Goal: Information Seeking & Learning: Find specific fact

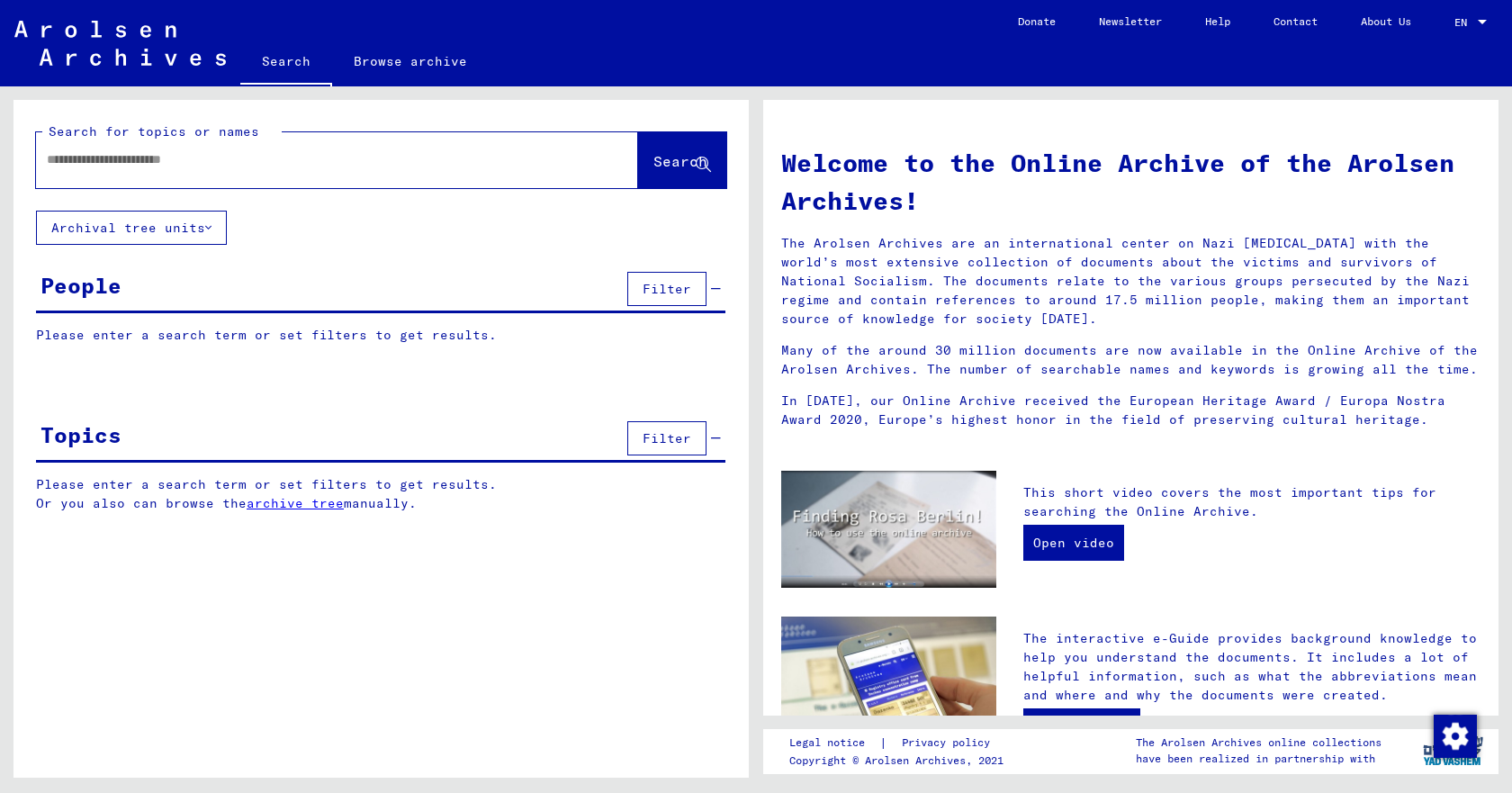
type input "****"
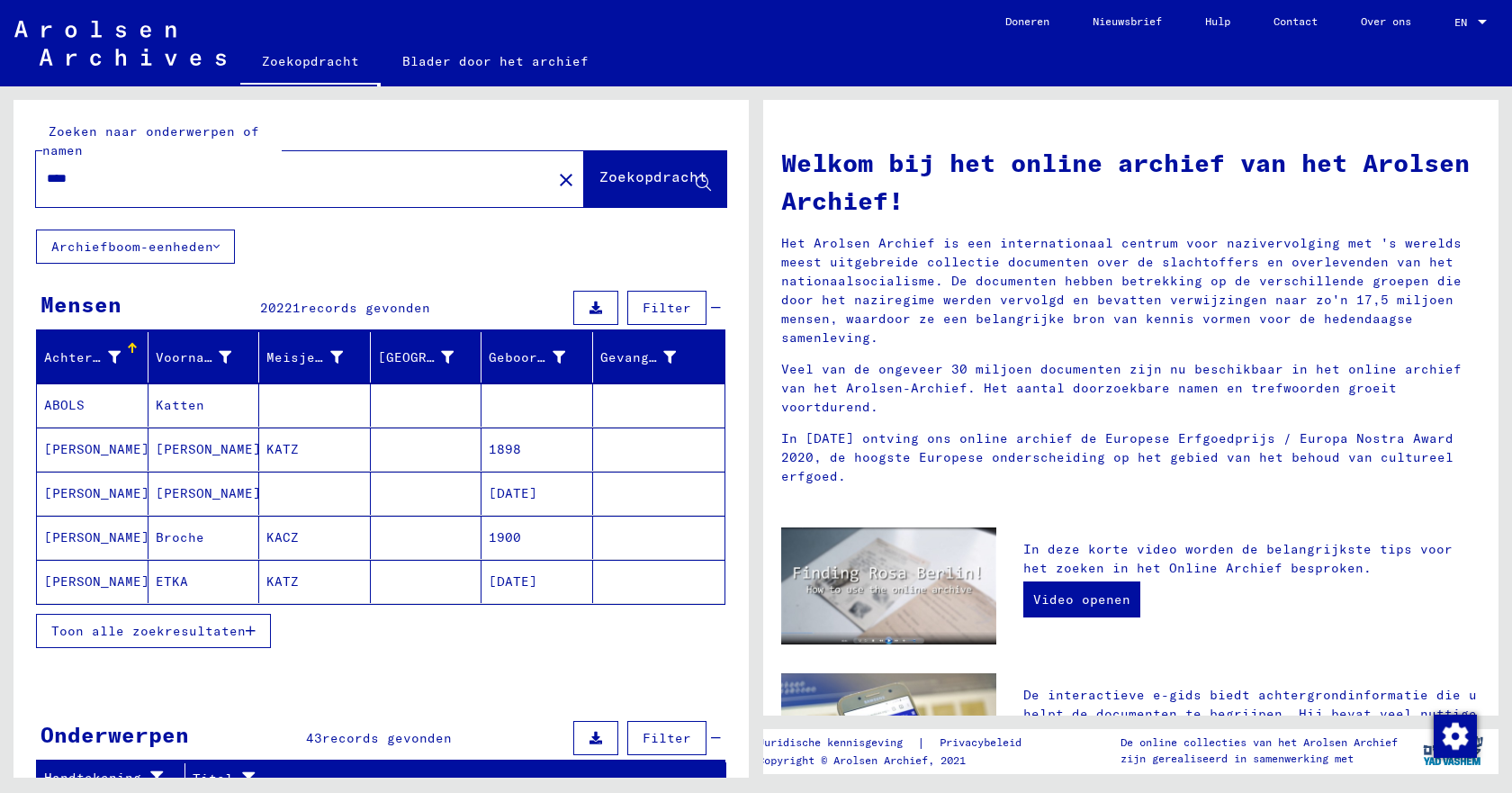
click at [209, 633] on font "Toon alle zoekresultaten" at bounding box center [148, 631] width 195 height 16
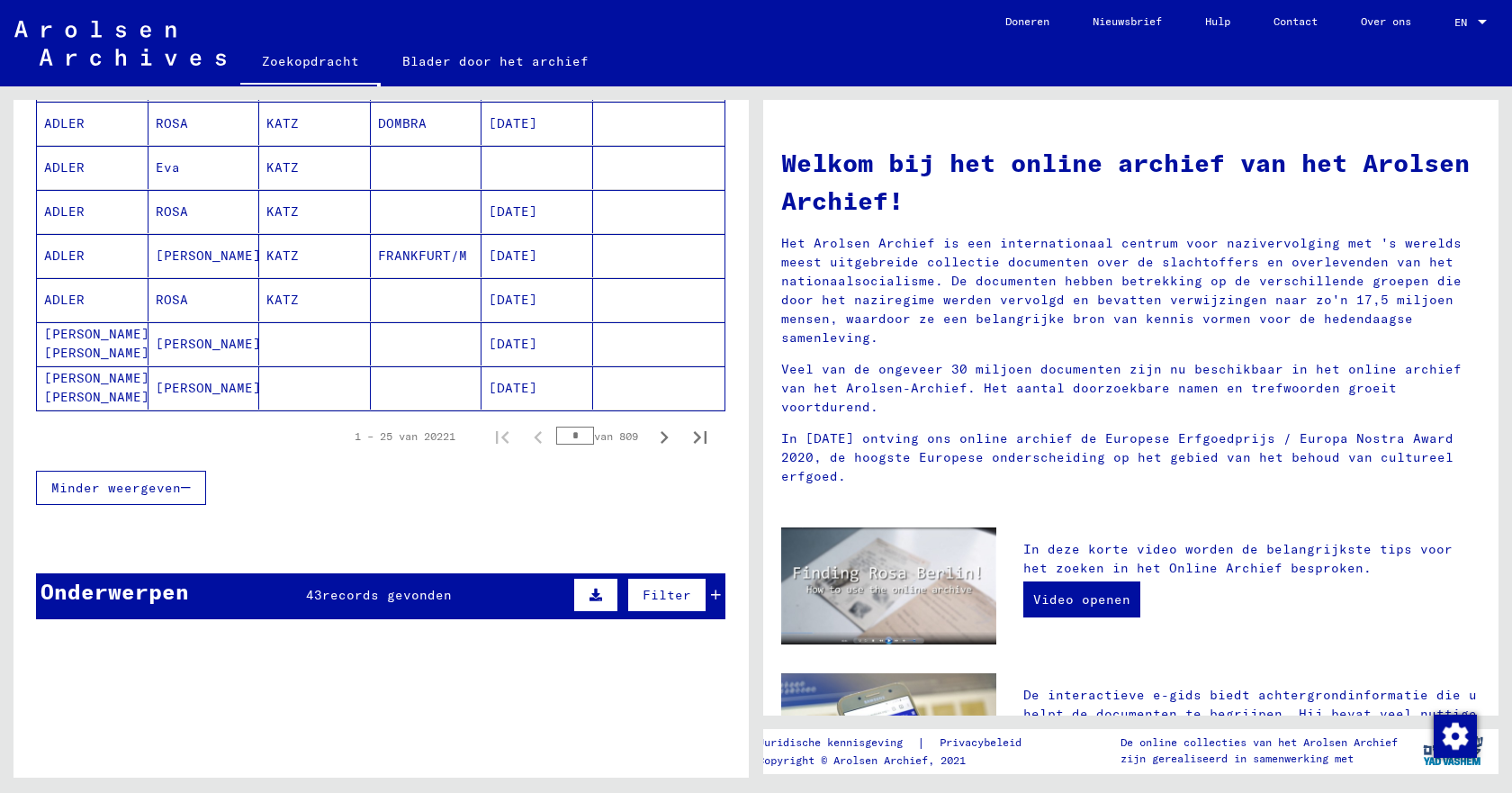
scroll to position [1080, 0]
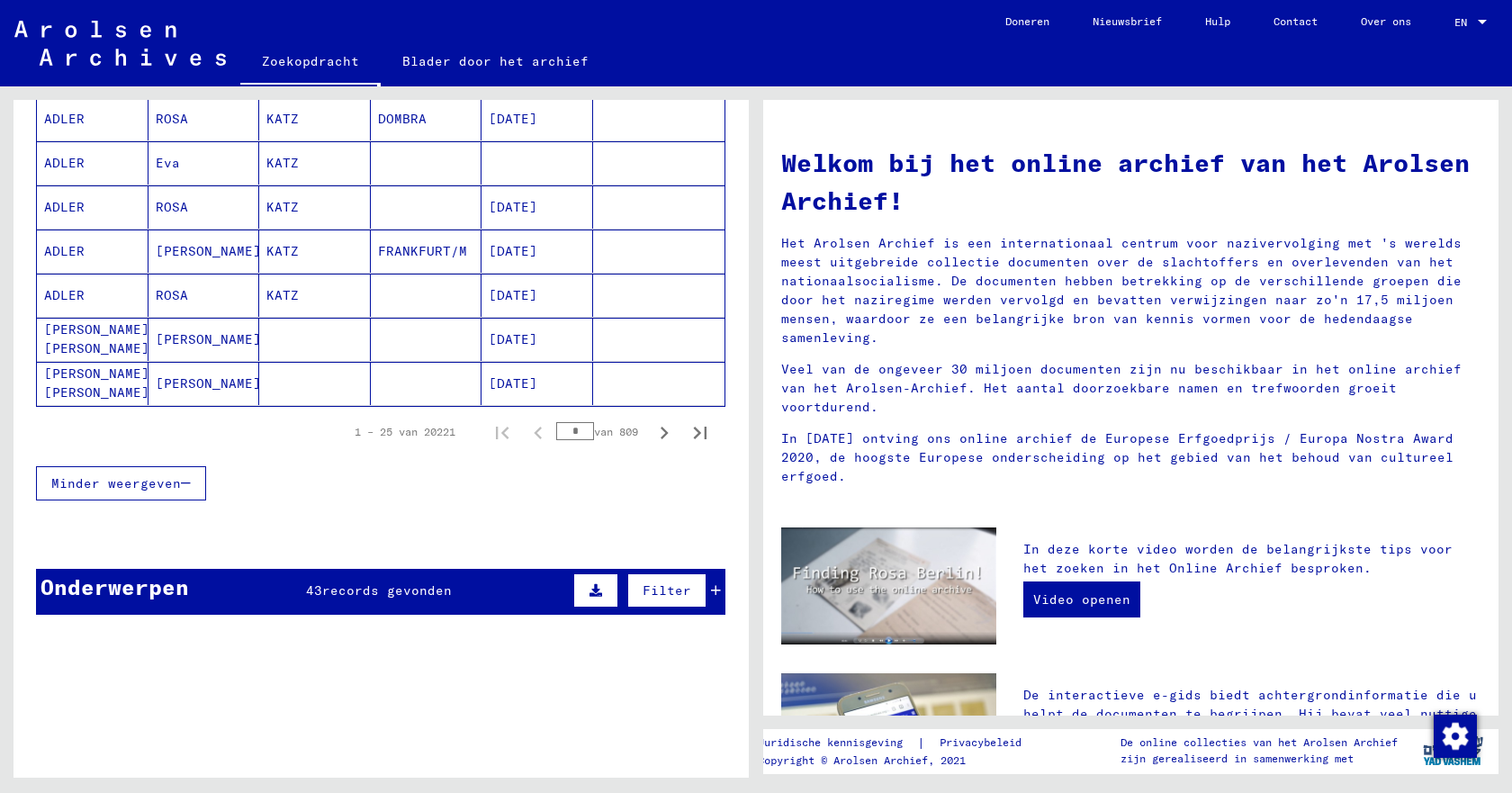
drag, startPoint x: 571, startPoint y: 433, endPoint x: 554, endPoint y: 431, distance: 17.1
click at [556, 431] on input "*" at bounding box center [575, 431] width 38 height 18
type input "***"
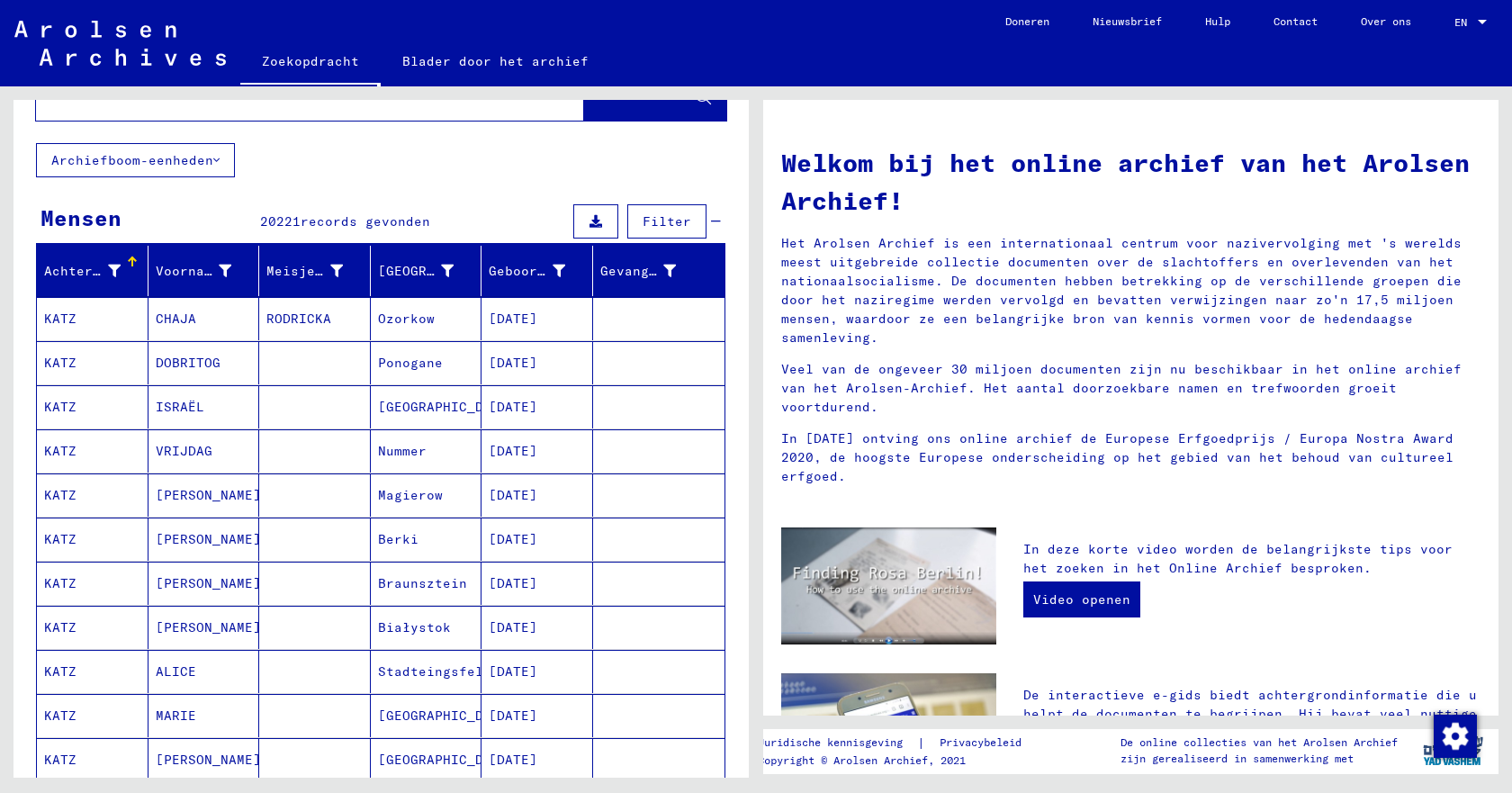
scroll to position [0, 0]
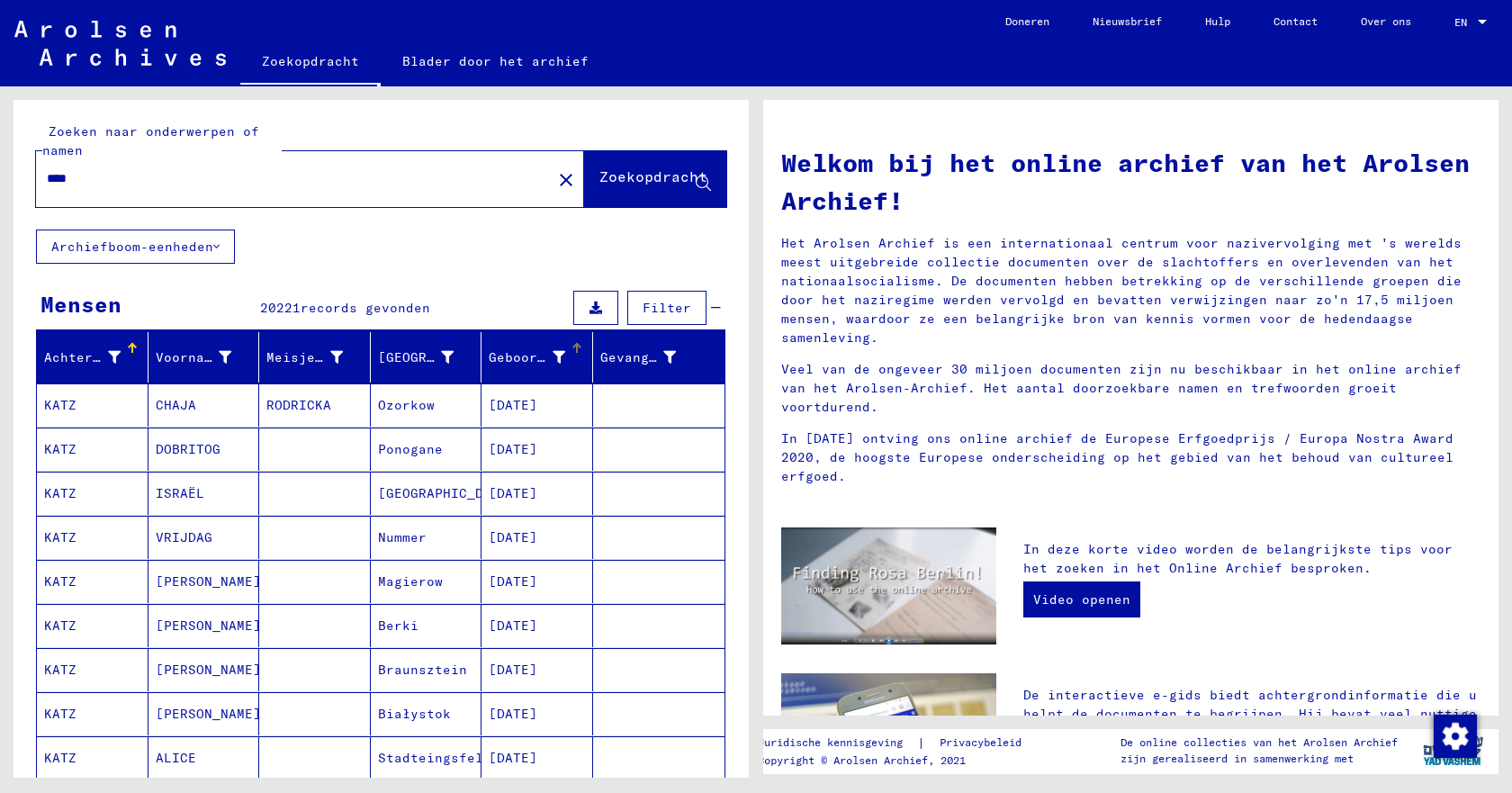
click at [576, 349] on div at bounding box center [577, 347] width 2 height 9
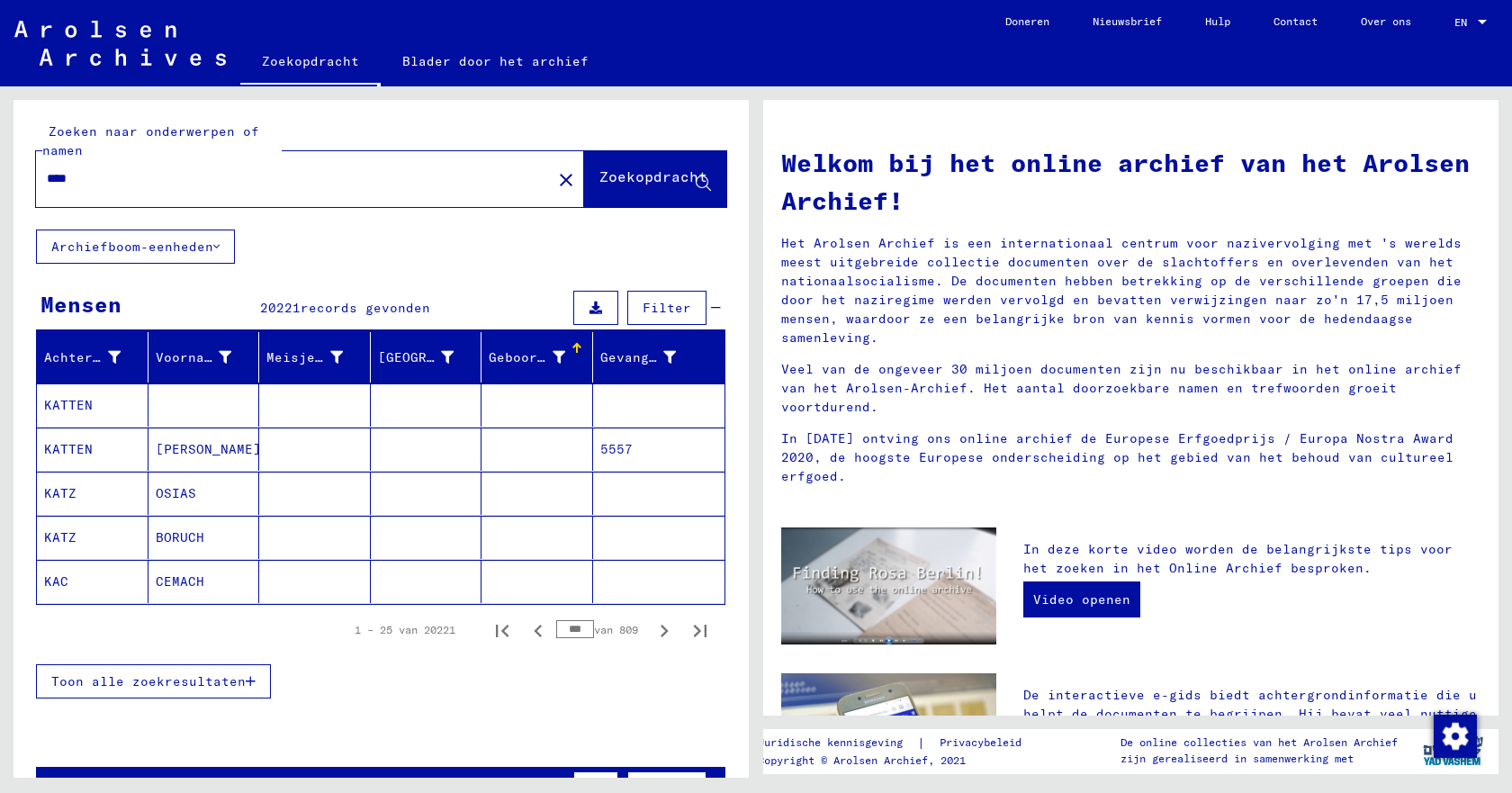
click at [230, 690] on button "Toon alle zoekresultaten" at bounding box center [153, 681] width 235 height 34
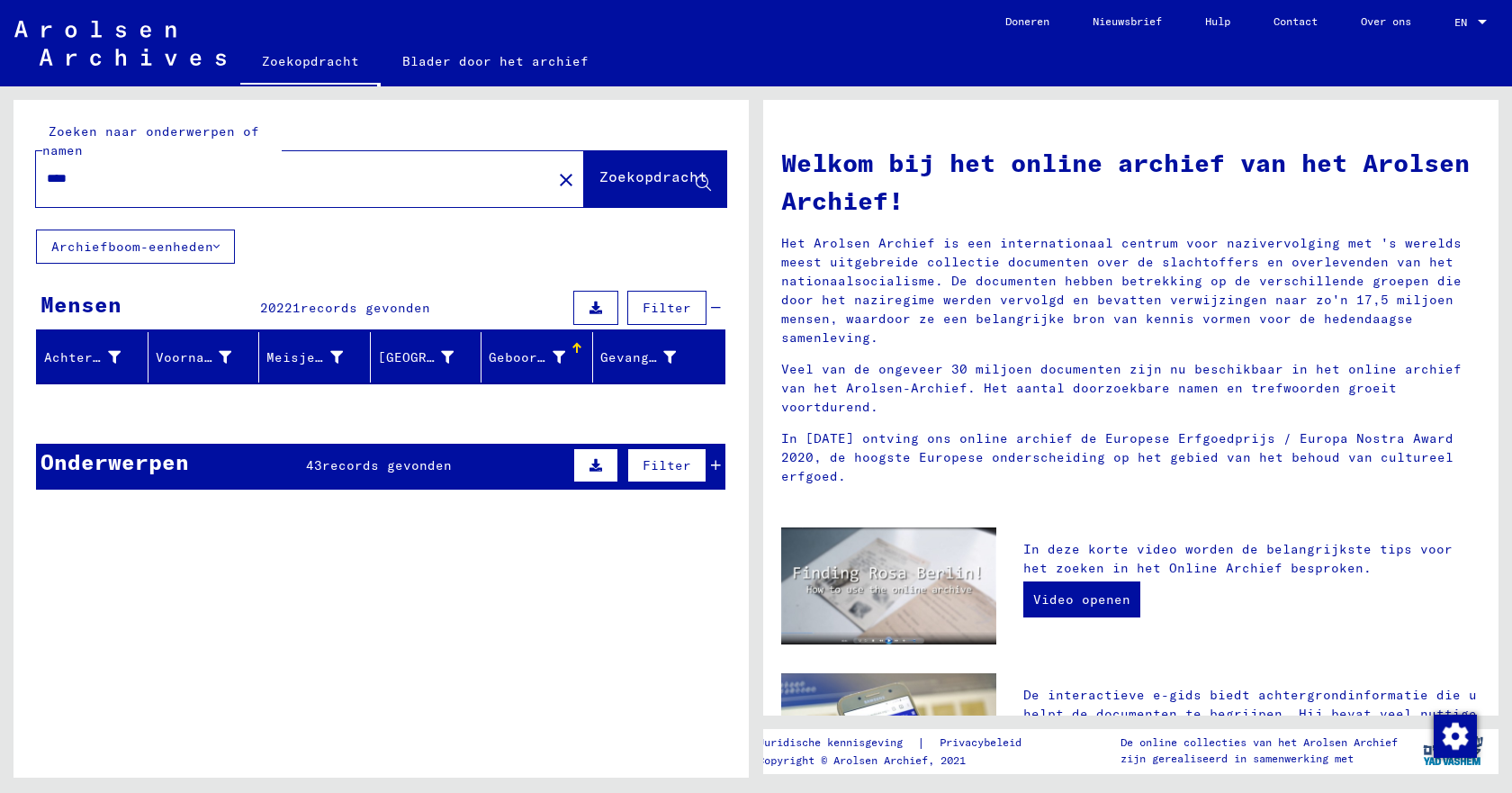
click at [573, 345] on div at bounding box center [576, 346] width 6 height 6
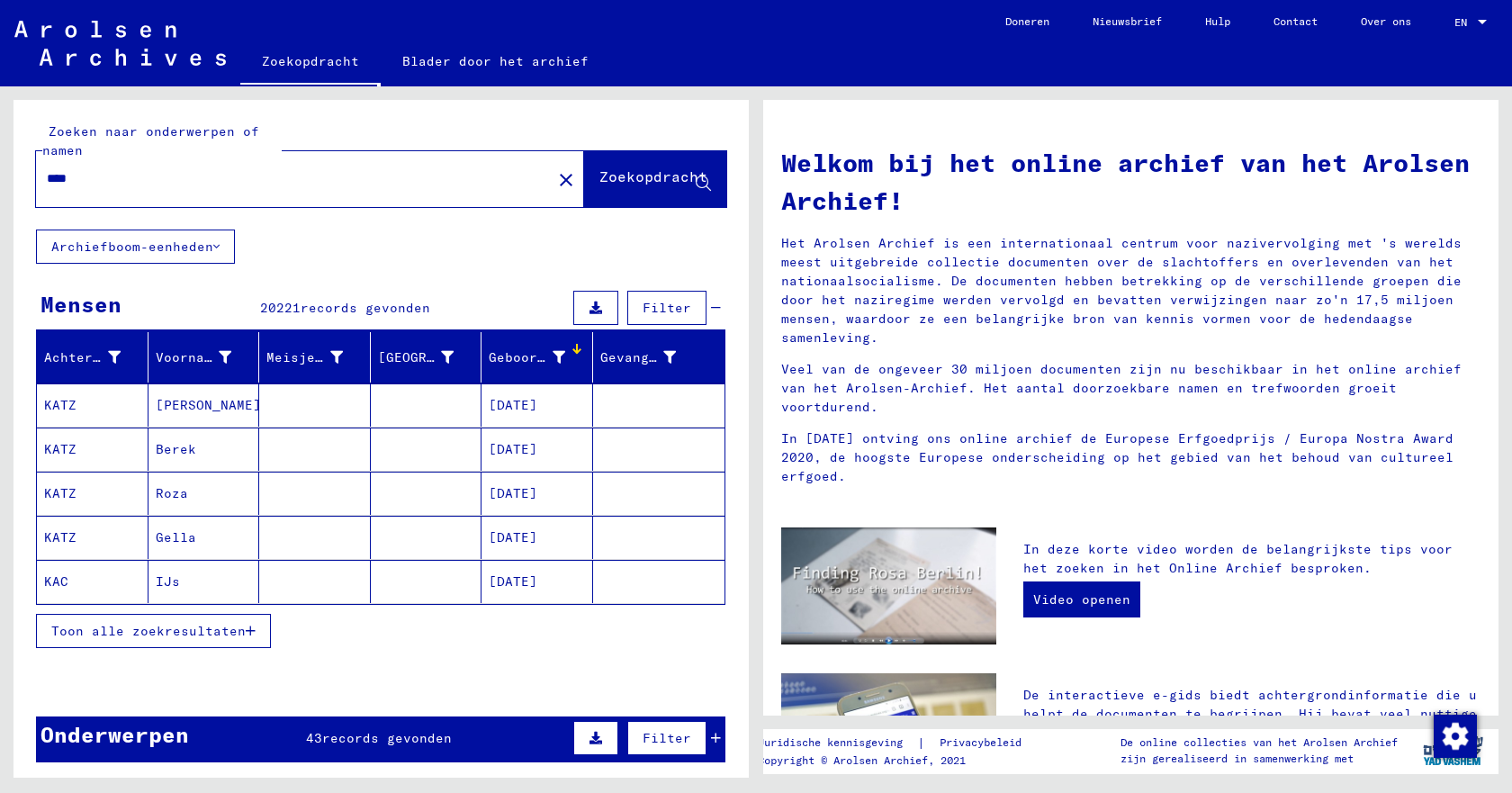
click at [192, 626] on font "Toon alle zoekresultaten" at bounding box center [148, 631] width 195 height 16
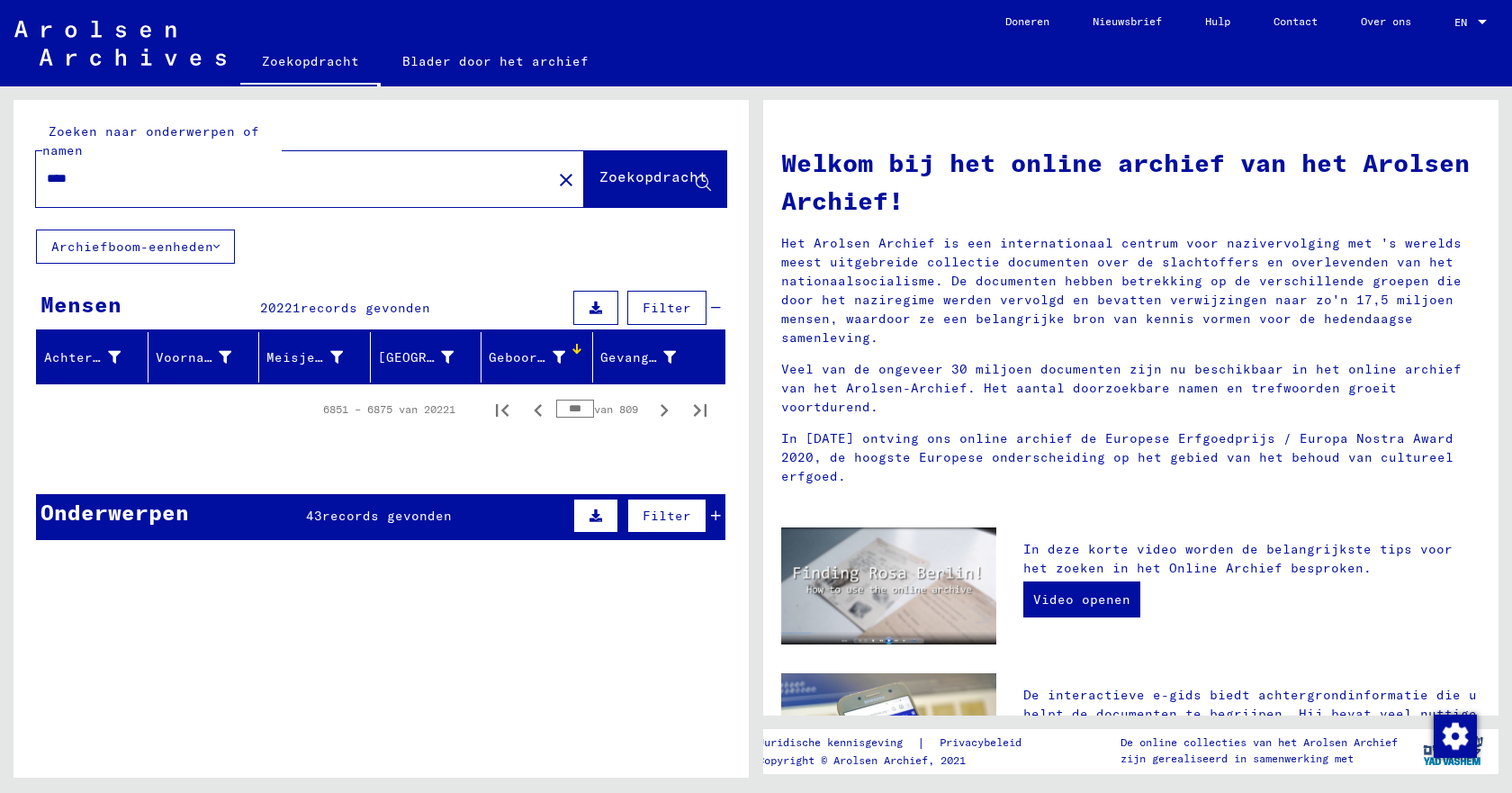
click at [600, 180] on font "Zoekopdracht" at bounding box center [654, 177] width 108 height 18
click at [49, 177] on input "****" at bounding box center [288, 178] width 483 height 19
click at [610, 177] on font "Zoekopdracht" at bounding box center [654, 177] width 108 height 18
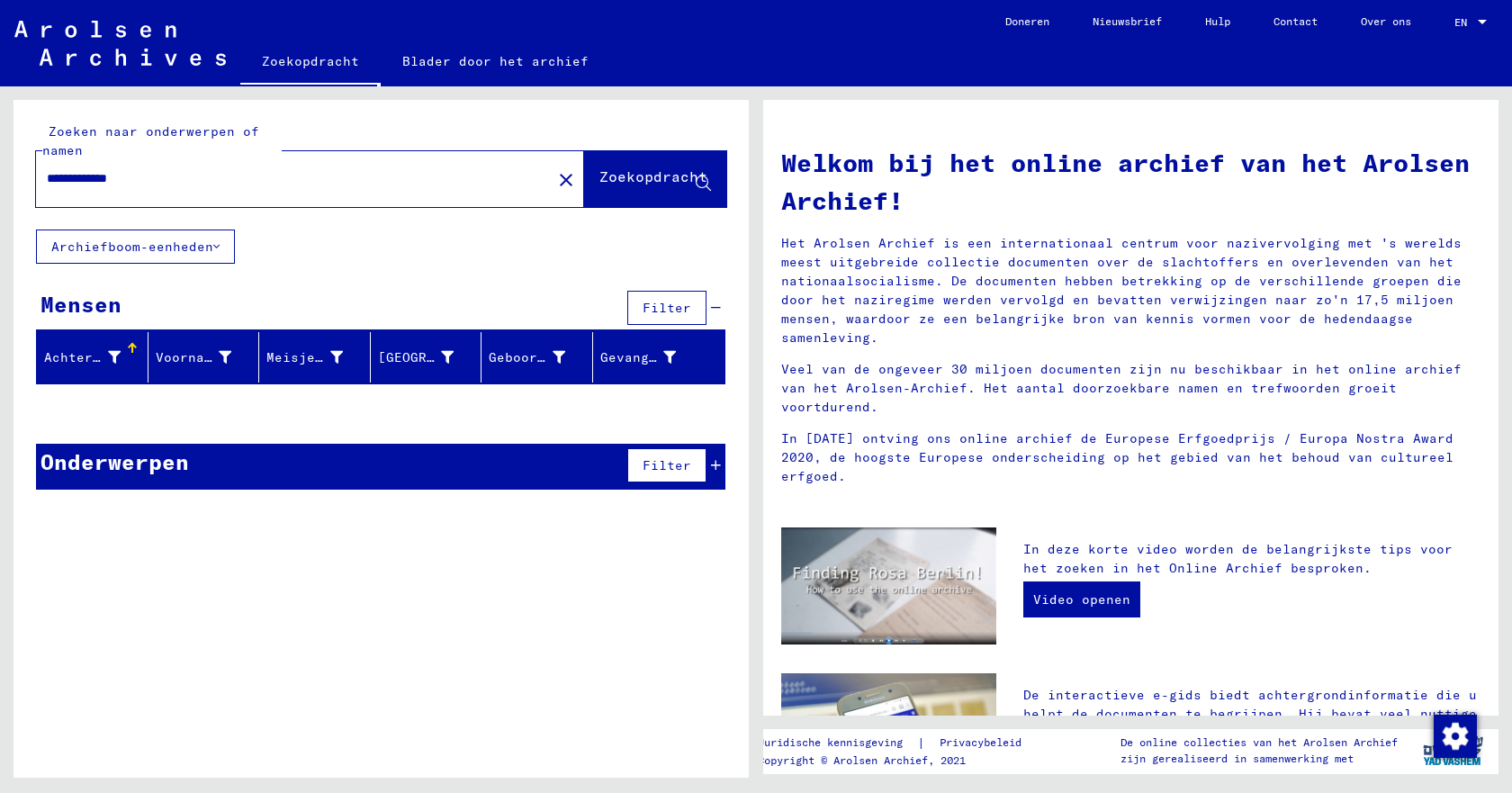
click at [646, 179] on font "Zoekopdracht" at bounding box center [654, 177] width 108 height 18
drag, startPoint x: 115, startPoint y: 182, endPoint x: 34, endPoint y: 193, distance: 81.7
click at [34, 193] on div "**********" at bounding box center [381, 165] width 735 height 129
type input "****"
click at [613, 184] on font "Zoekopdracht" at bounding box center [654, 177] width 108 height 18
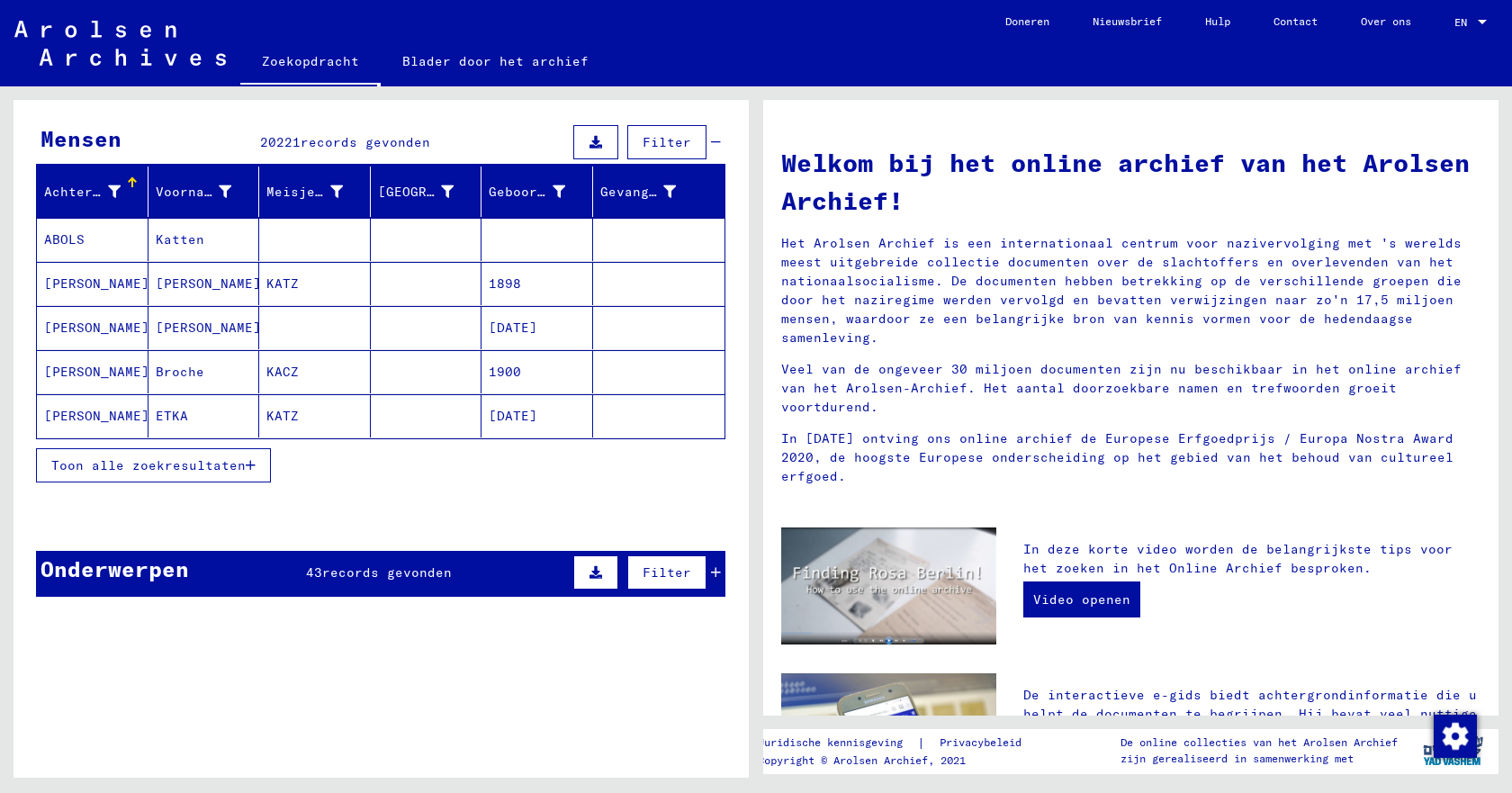
scroll to position [180, 0]
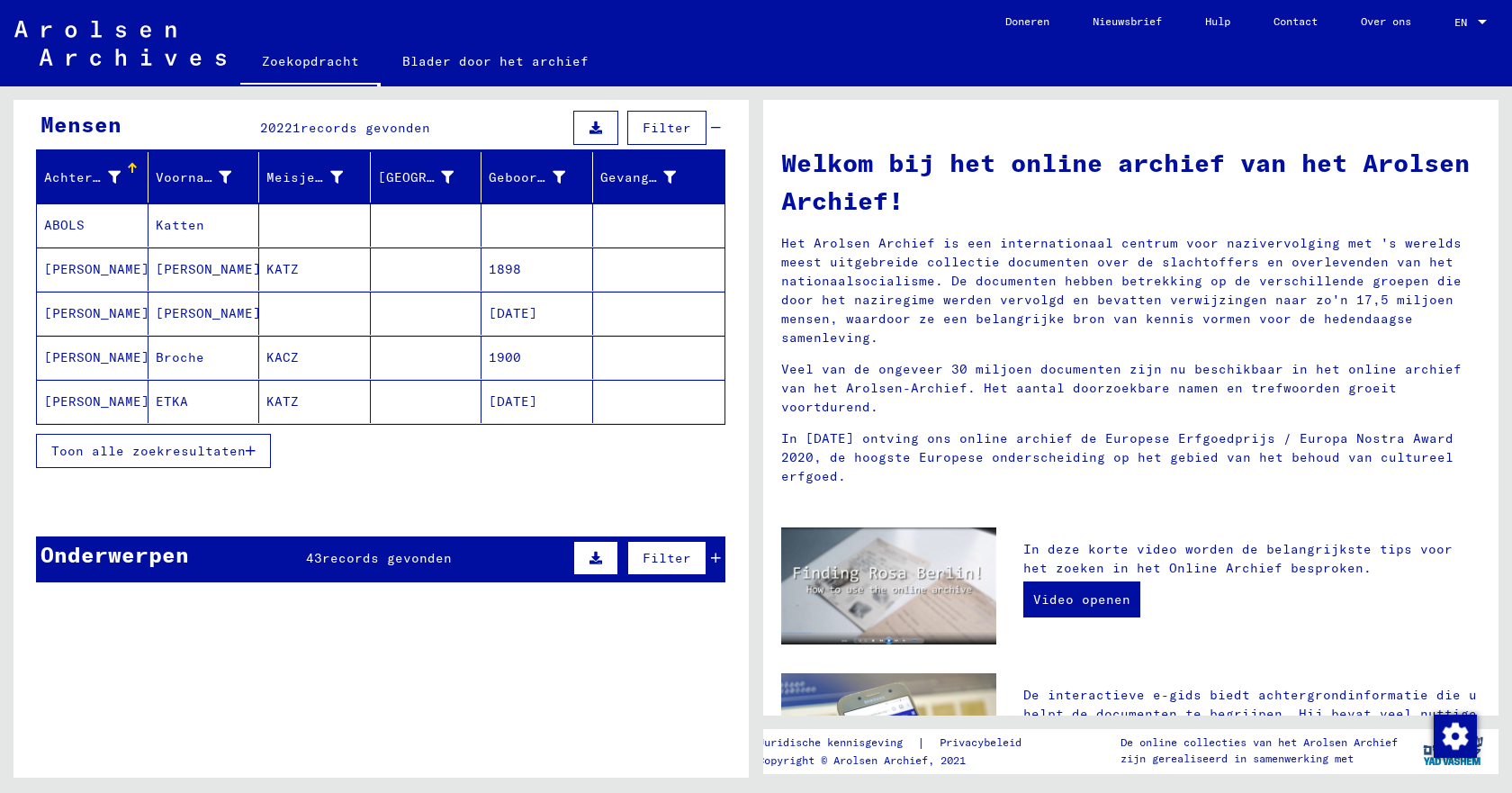
click at [202, 456] on font "Toon alle zoekresultaten" at bounding box center [148, 451] width 195 height 16
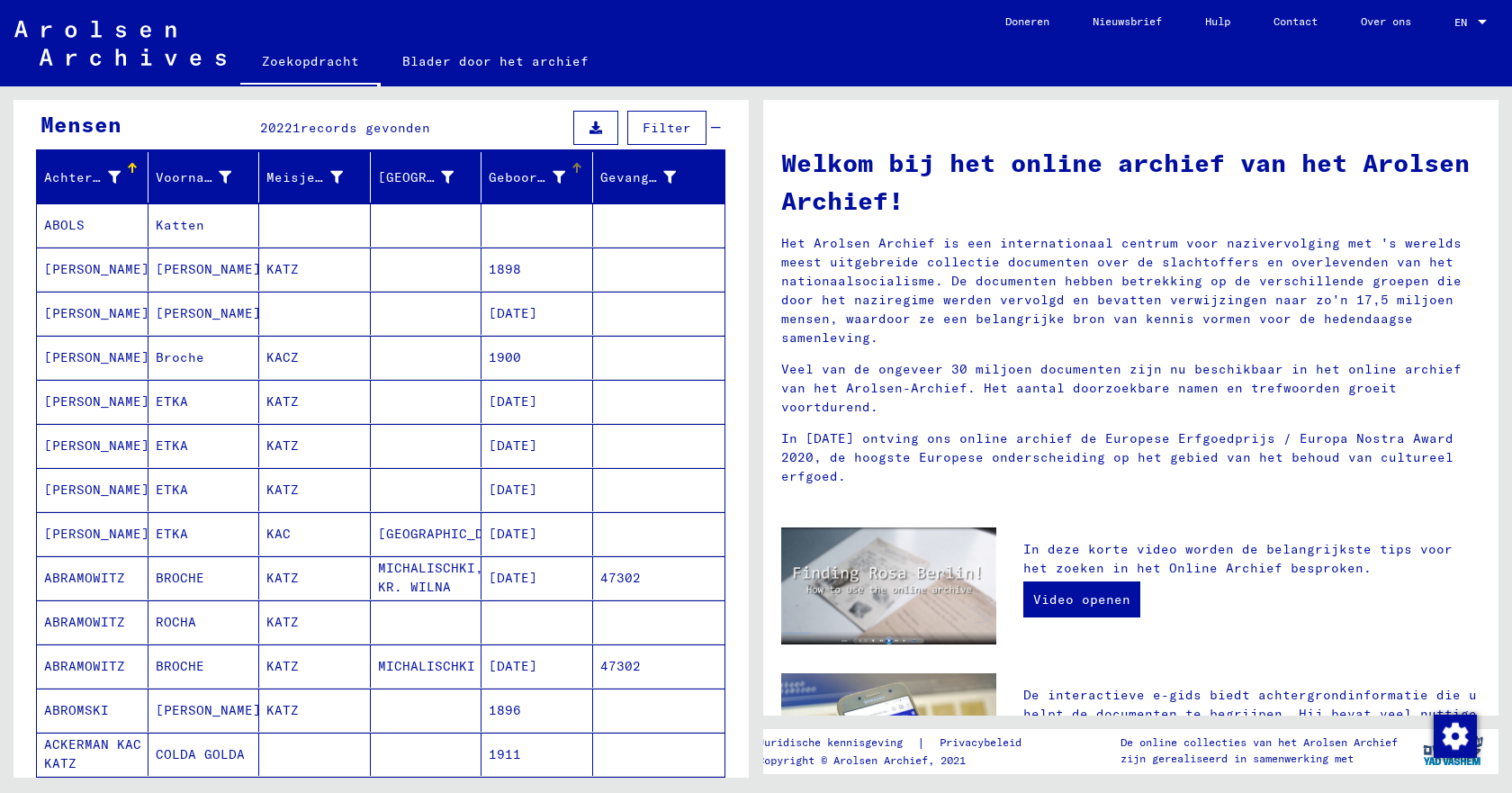
click at [575, 164] on div at bounding box center [576, 164] width 3 height 3
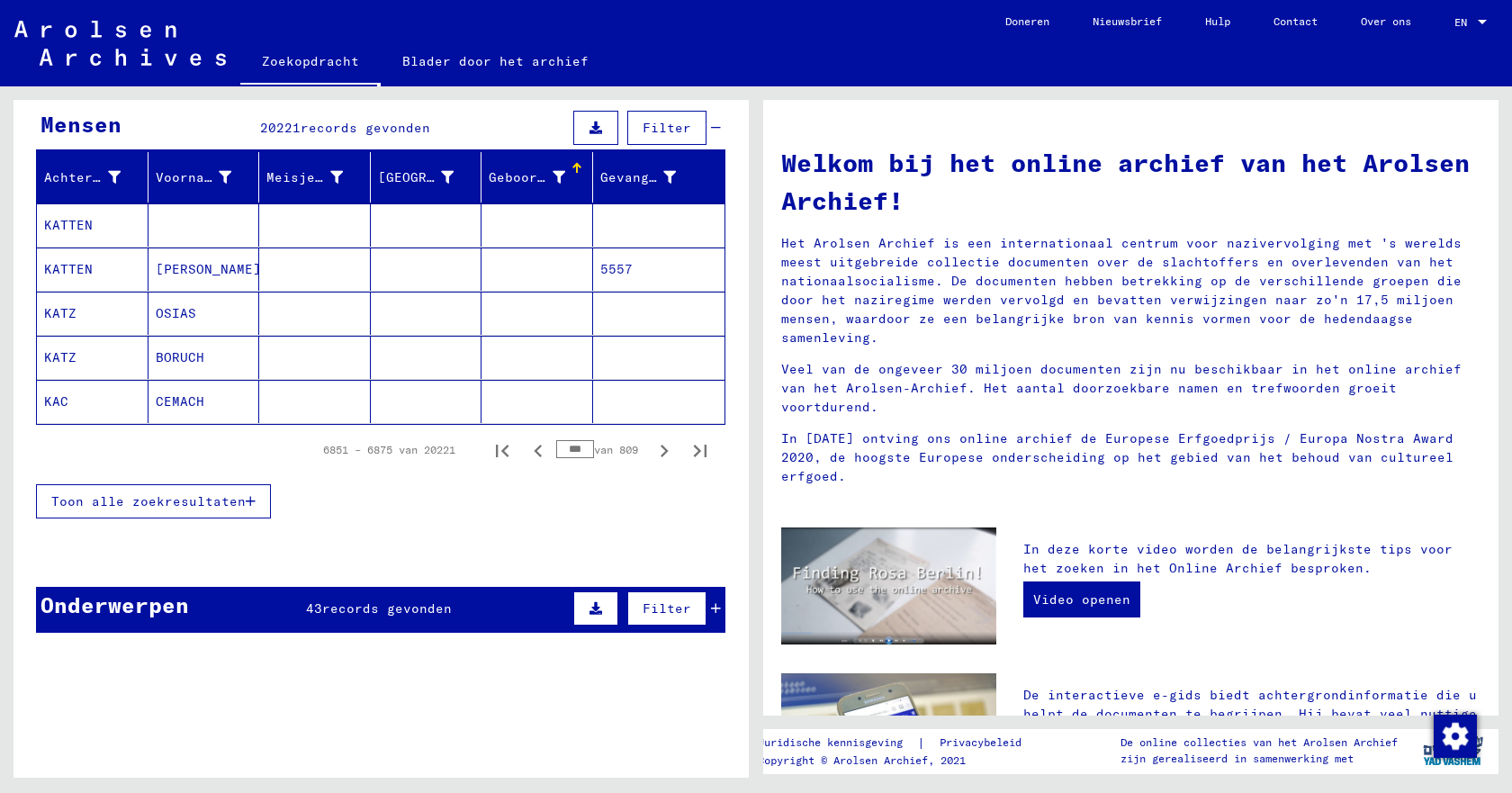
click at [575, 164] on div at bounding box center [576, 164] width 3 height 3
click at [175, 496] on font "Toon alle zoekresultaten" at bounding box center [148, 501] width 195 height 16
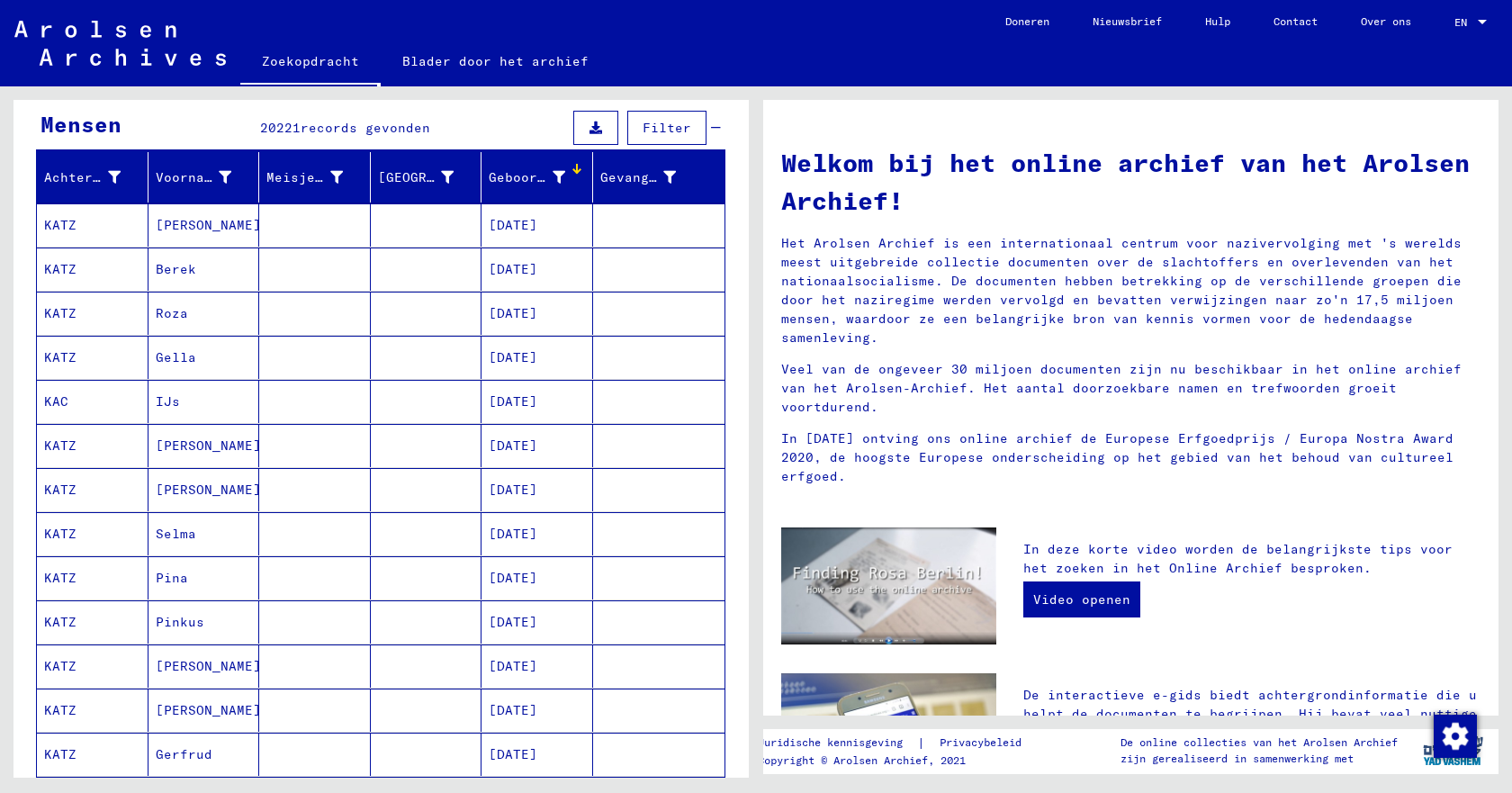
click at [71, 227] on font "KATZ" at bounding box center [61, 225] width 33 height 16
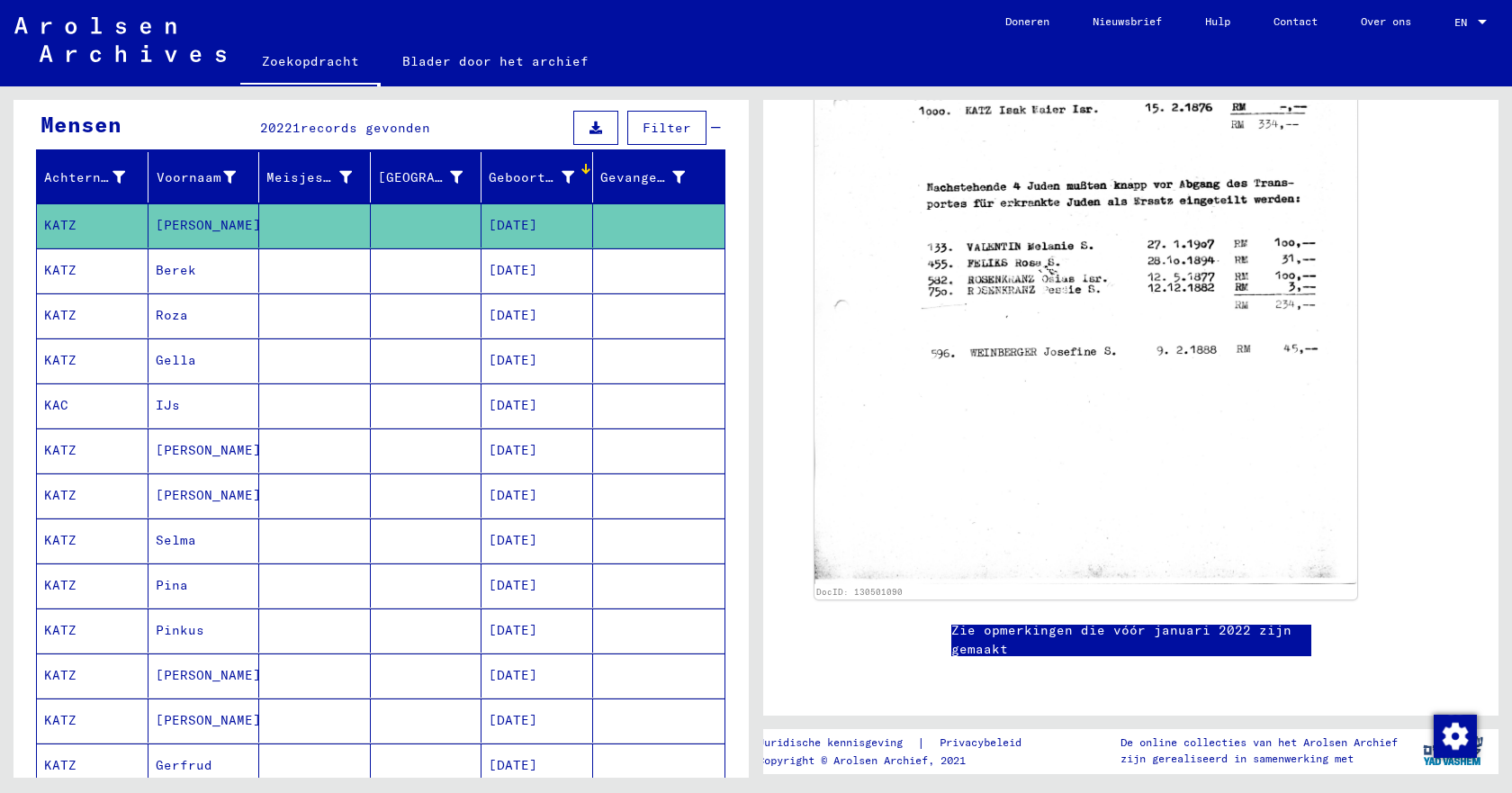
scroll to position [721, 0]
click at [174, 309] on font "Roza" at bounding box center [172, 314] width 33 height 16
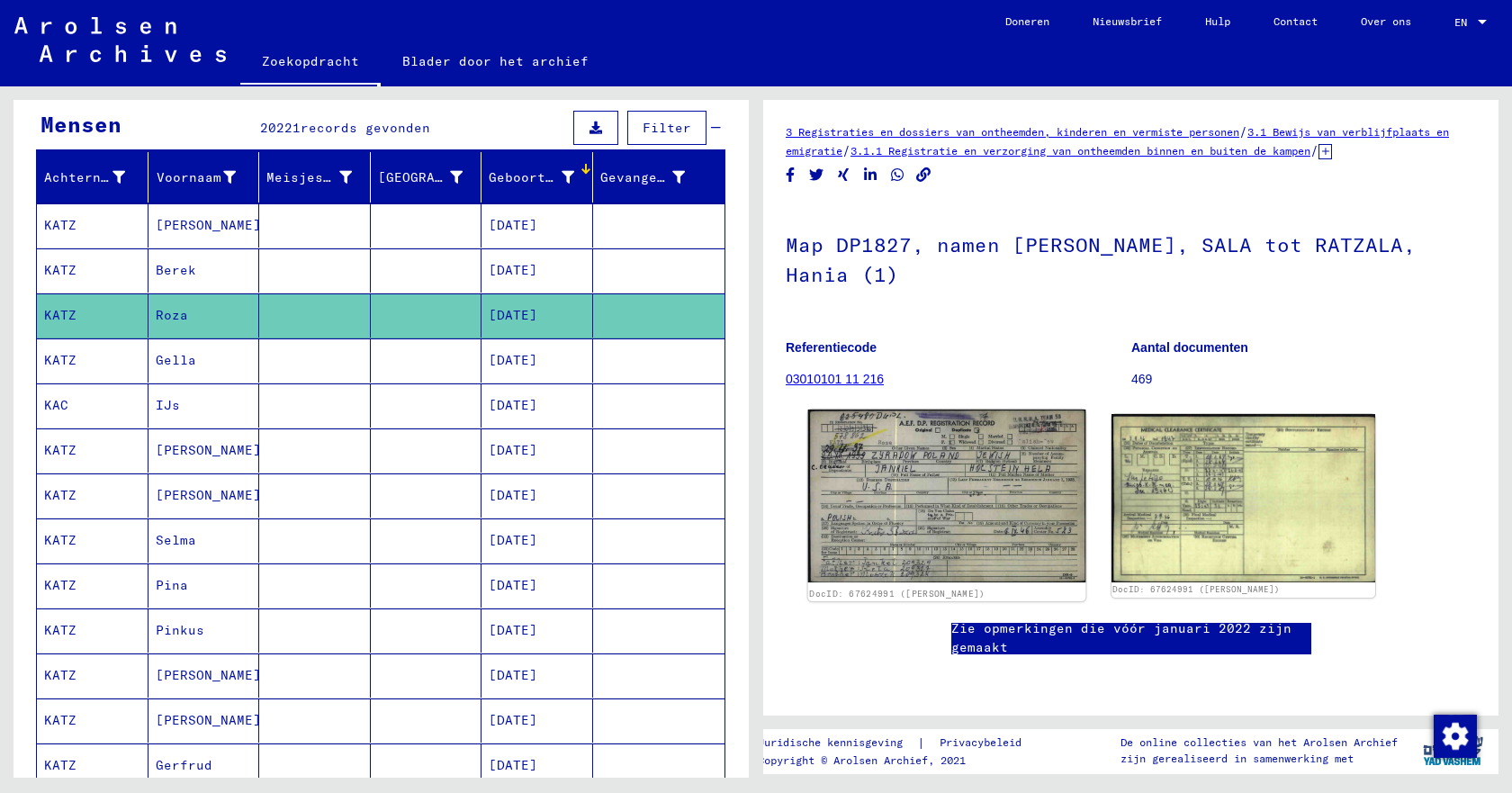
click at [914, 470] on img at bounding box center [946, 497] width 277 height 174
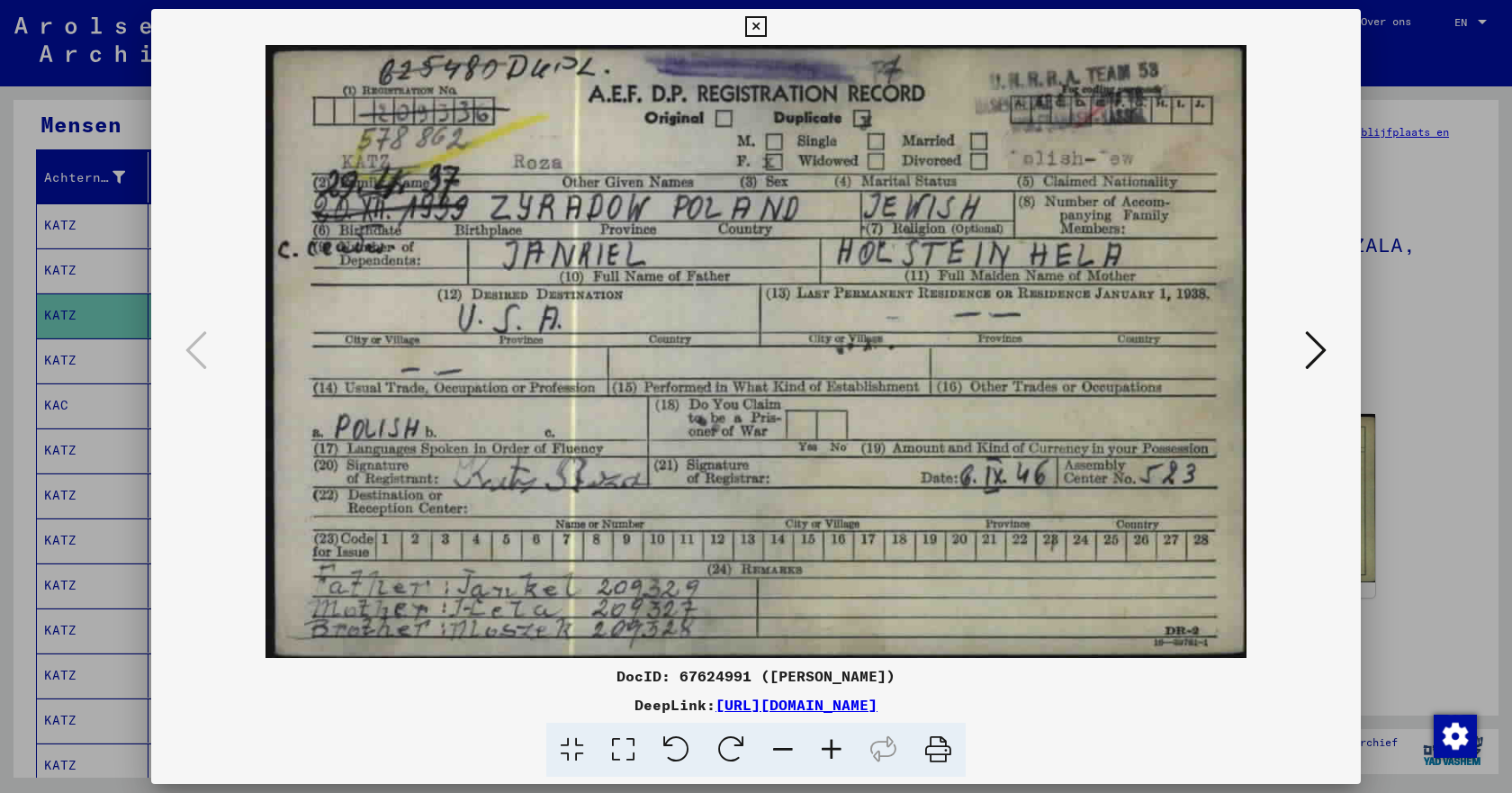
click at [750, 25] on icon at bounding box center [755, 27] width 20 height 21
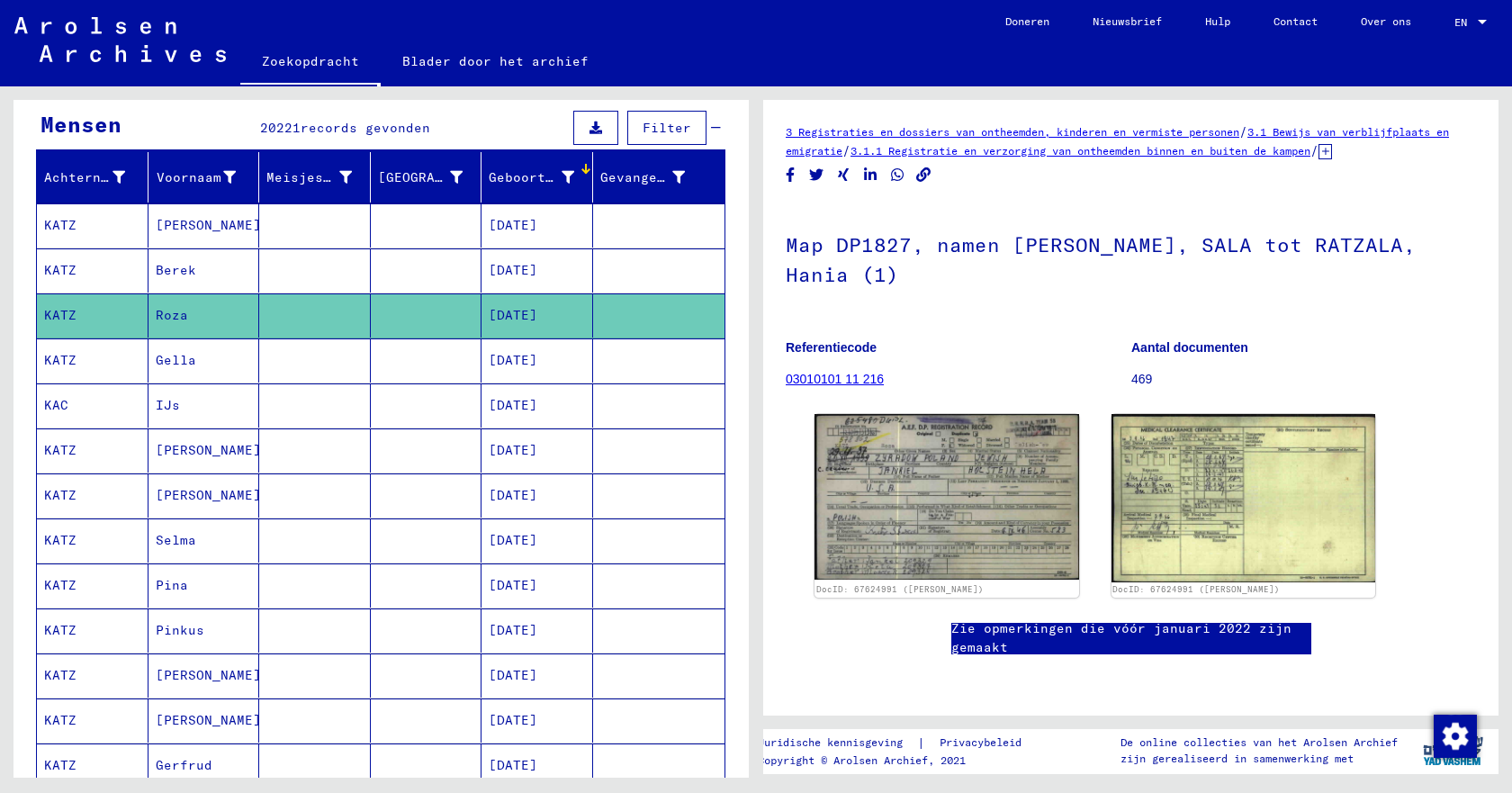
scroll to position [90, 0]
click at [196, 496] on font "[PERSON_NAME]" at bounding box center [207, 495] width 105 height 16
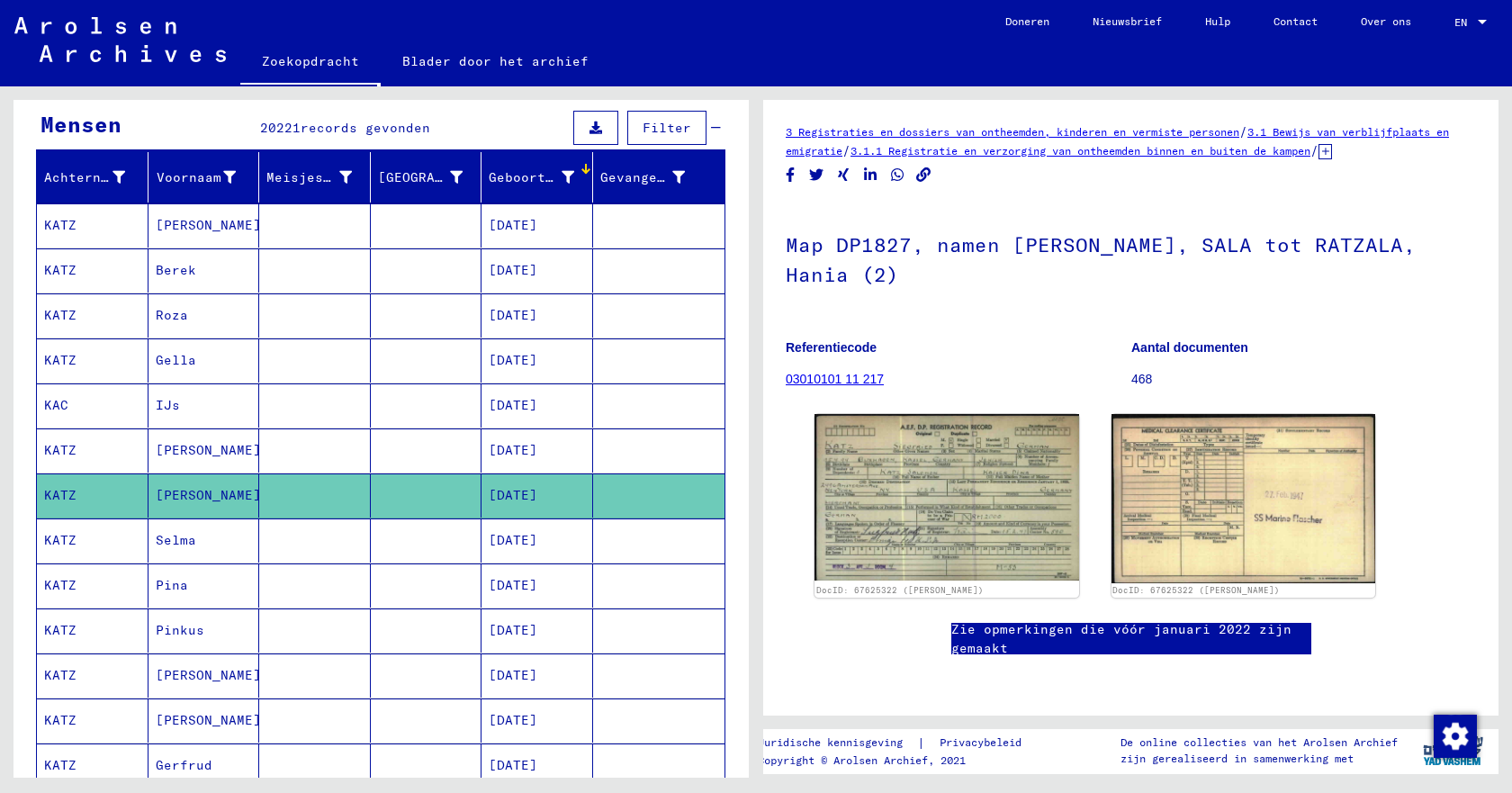
click at [168, 632] on font "Pinkus" at bounding box center [179, 630] width 48 height 16
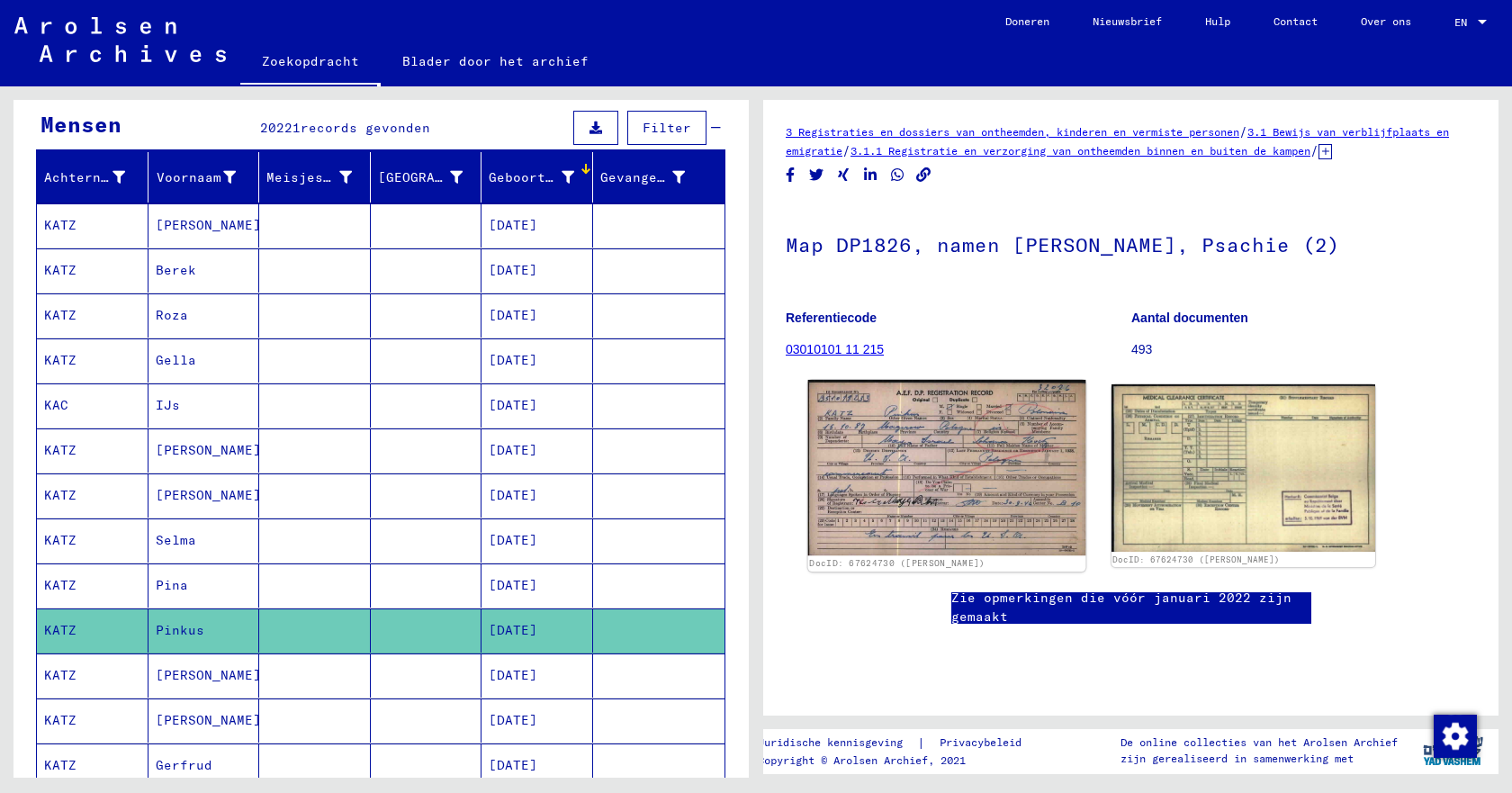
click at [961, 519] on img at bounding box center [946, 468] width 277 height 176
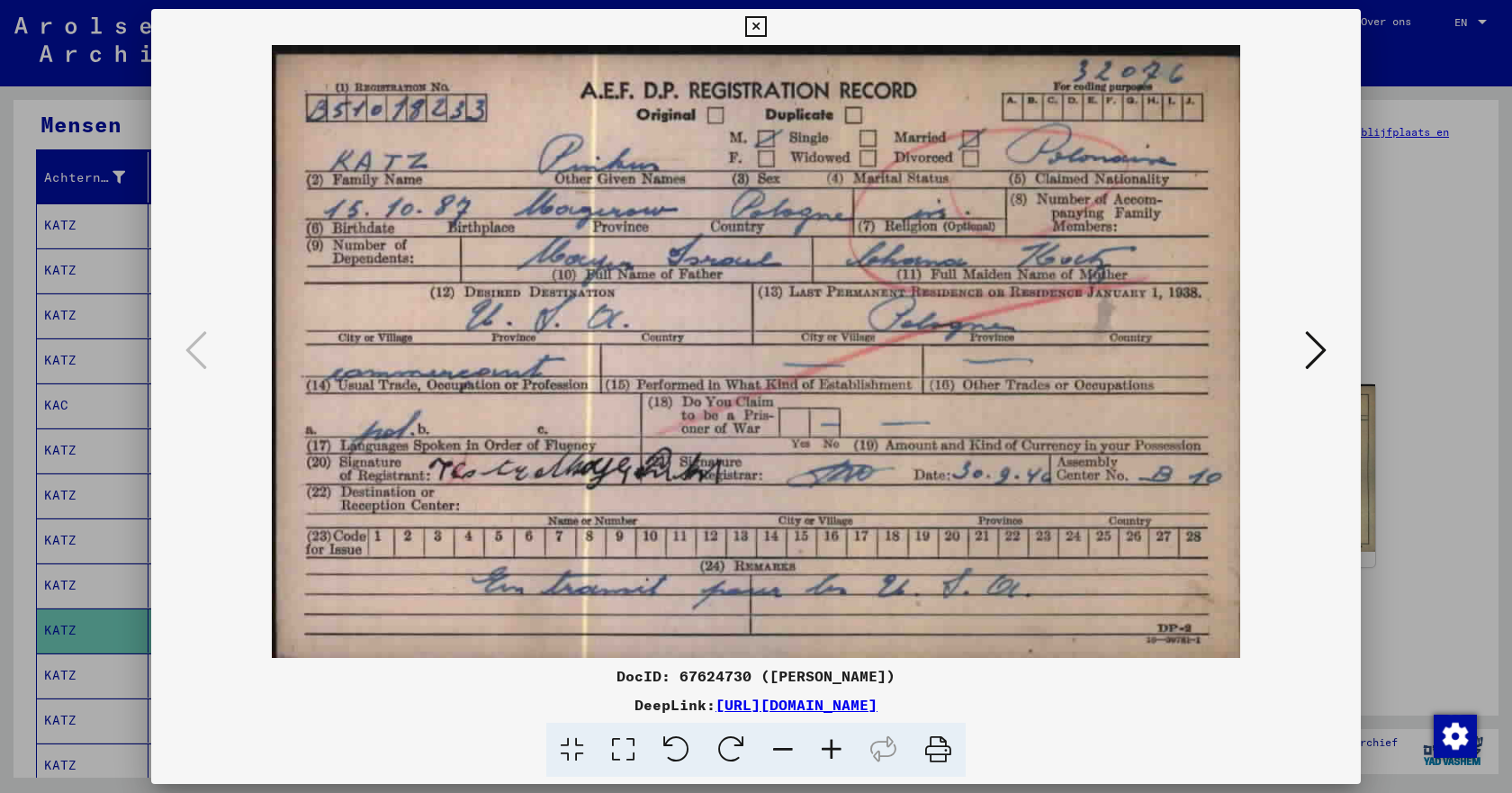
click at [1310, 347] on icon at bounding box center [1315, 350] width 21 height 43
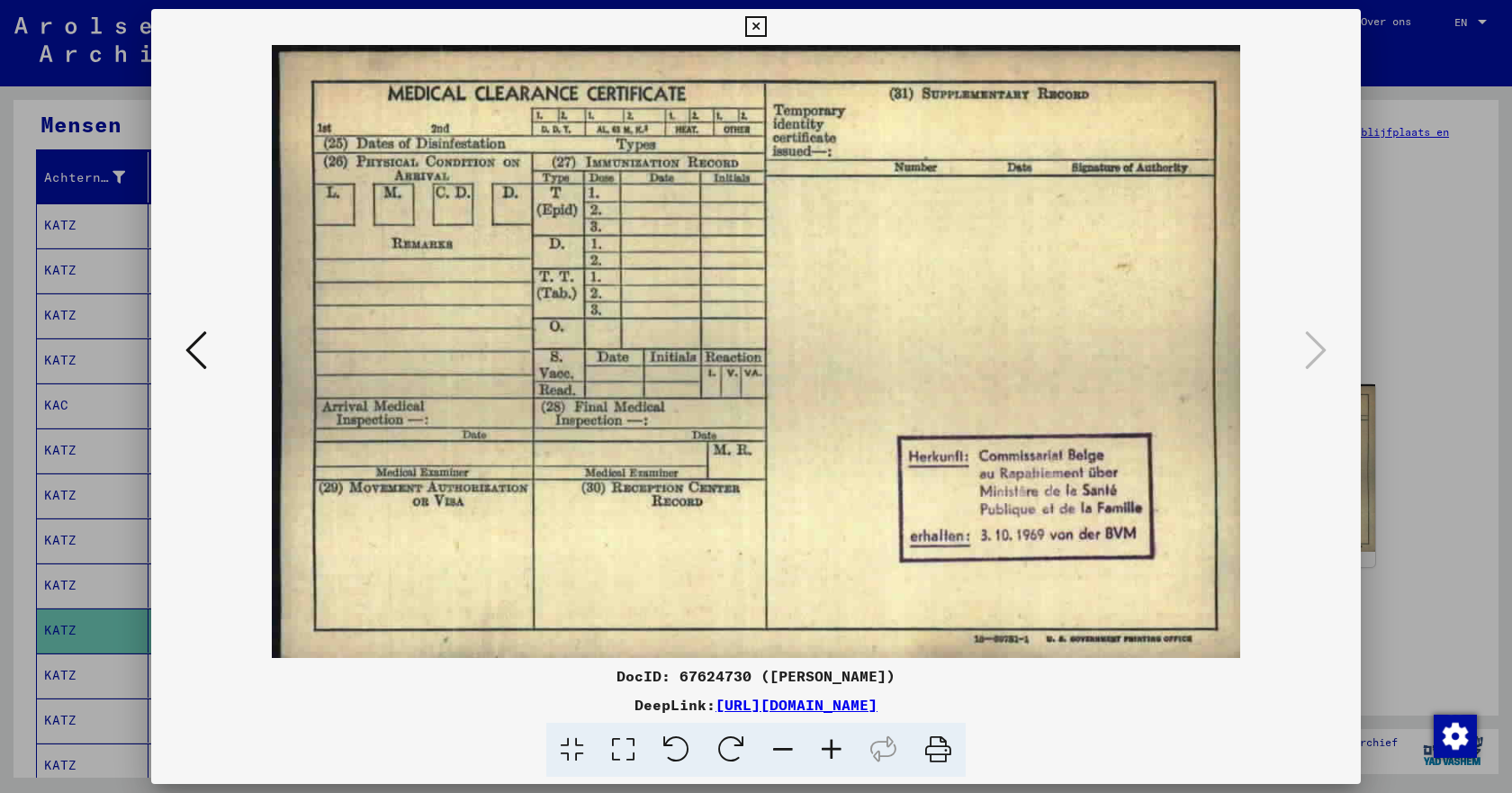
click at [202, 338] on icon at bounding box center [196, 350] width 21 height 43
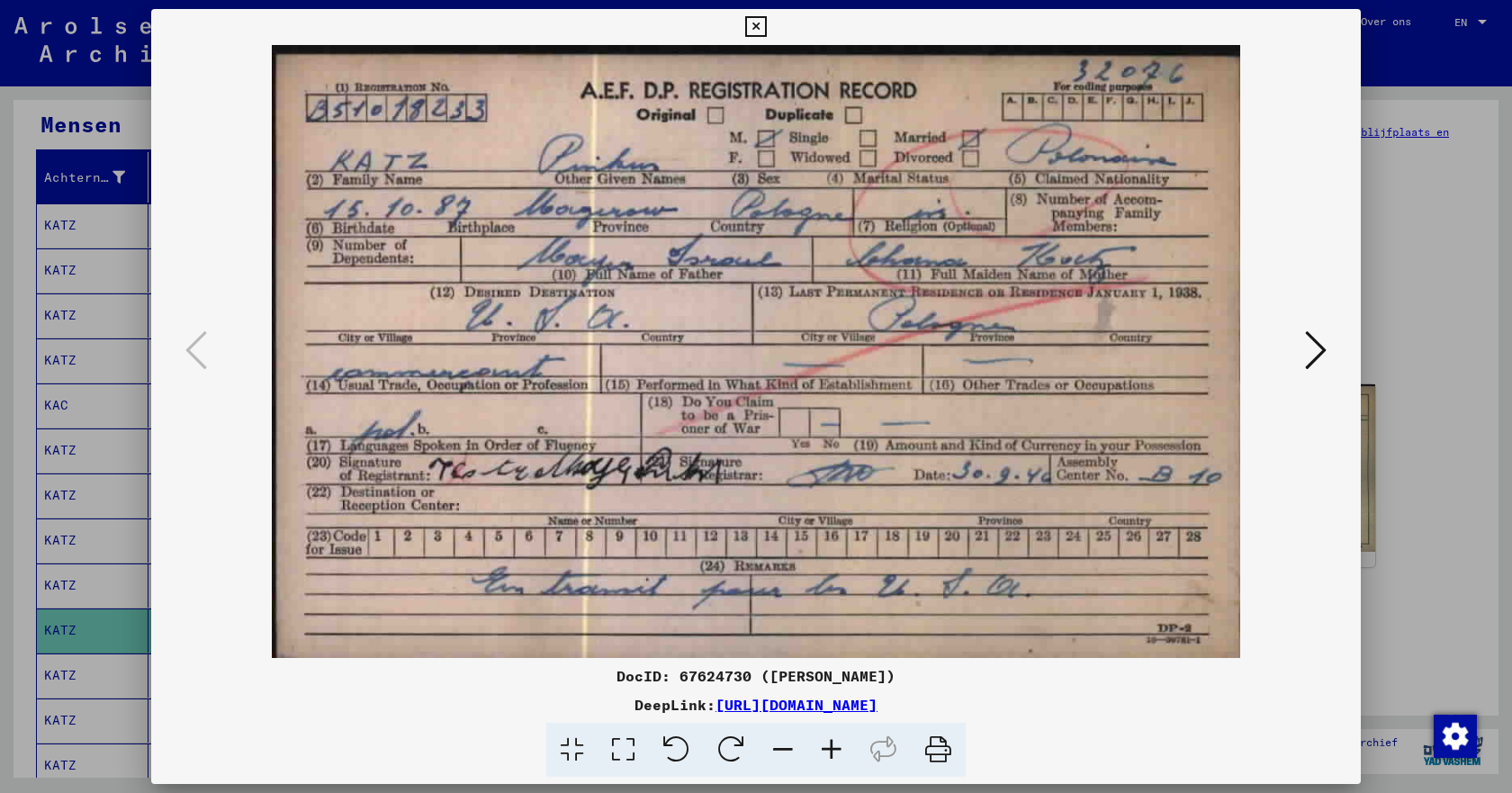
click at [750, 24] on icon at bounding box center [755, 27] width 20 height 21
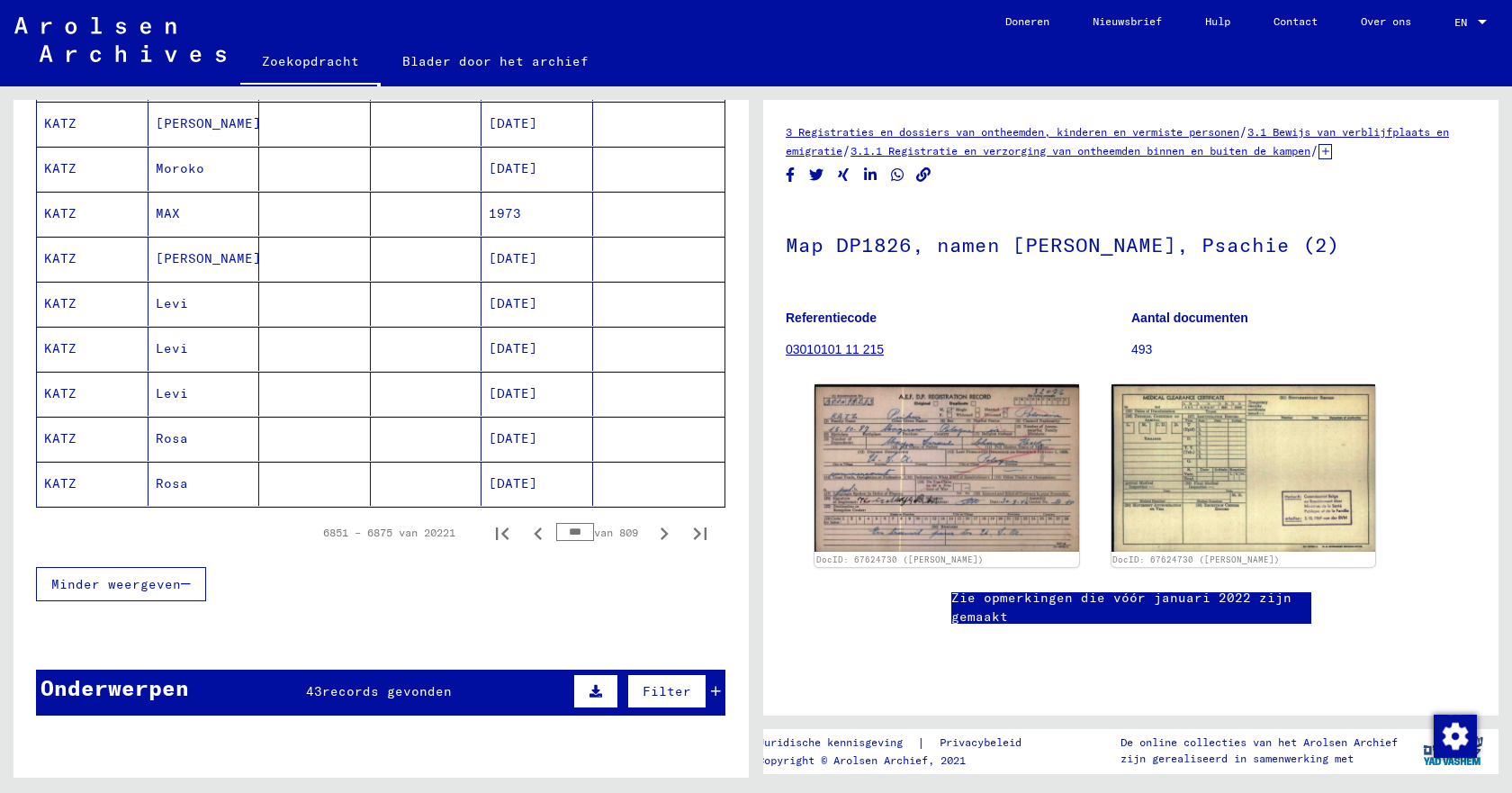
scroll to position [1080, 0]
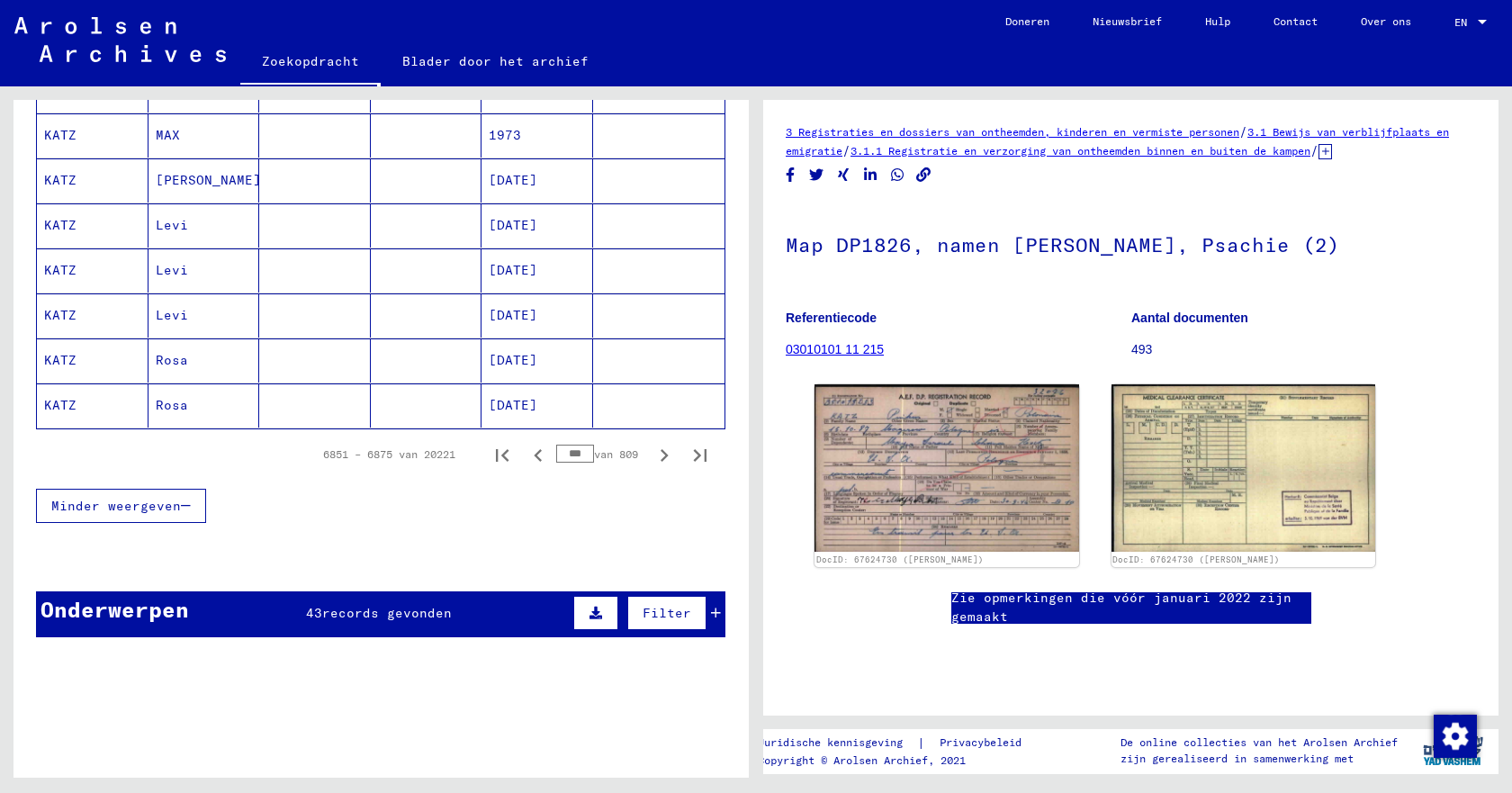
click at [183, 135] on mat-cell "MAX" at bounding box center [204, 136] width 112 height 44
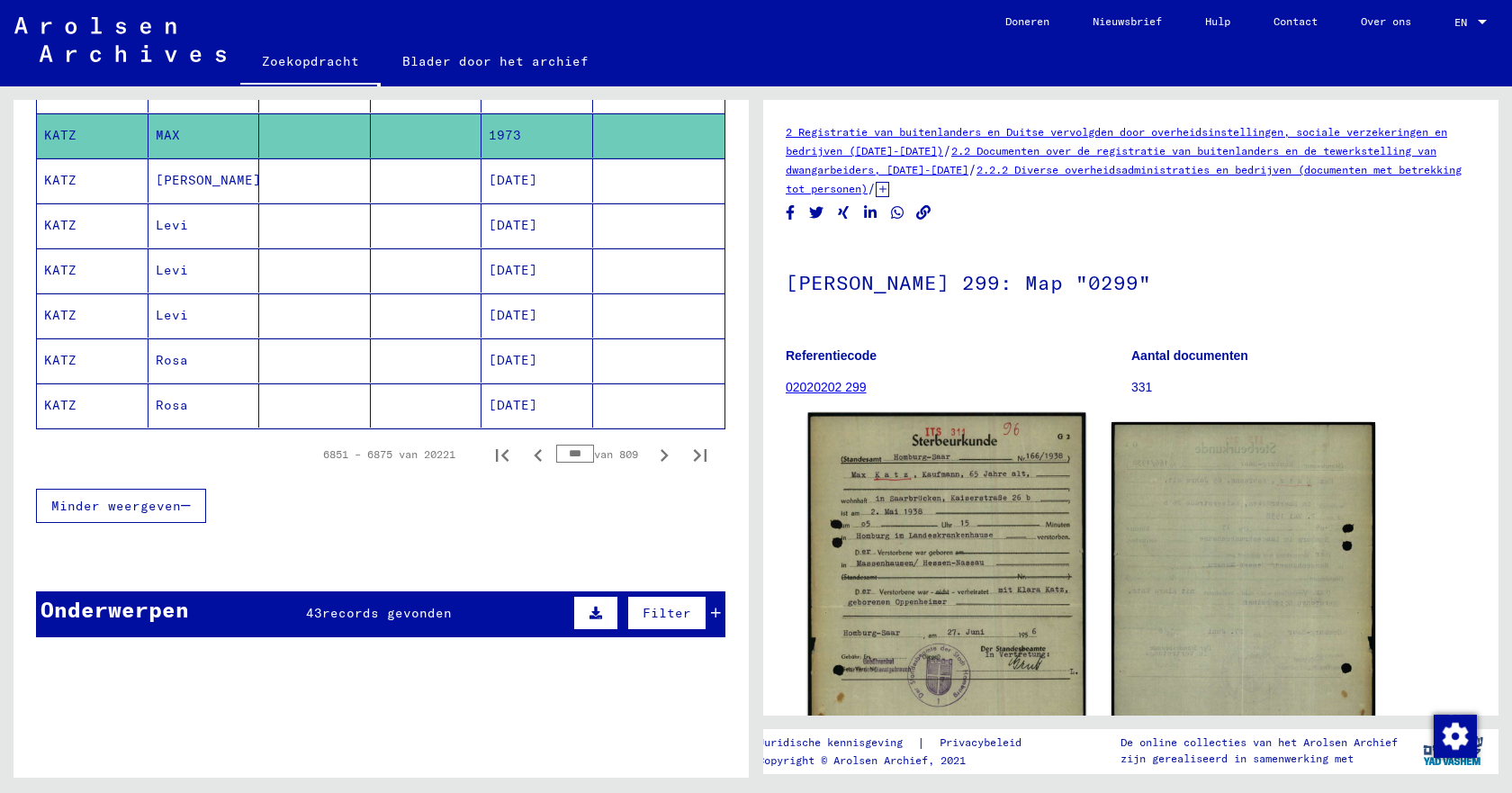
click at [885, 536] on img at bounding box center [946, 607] width 277 height 388
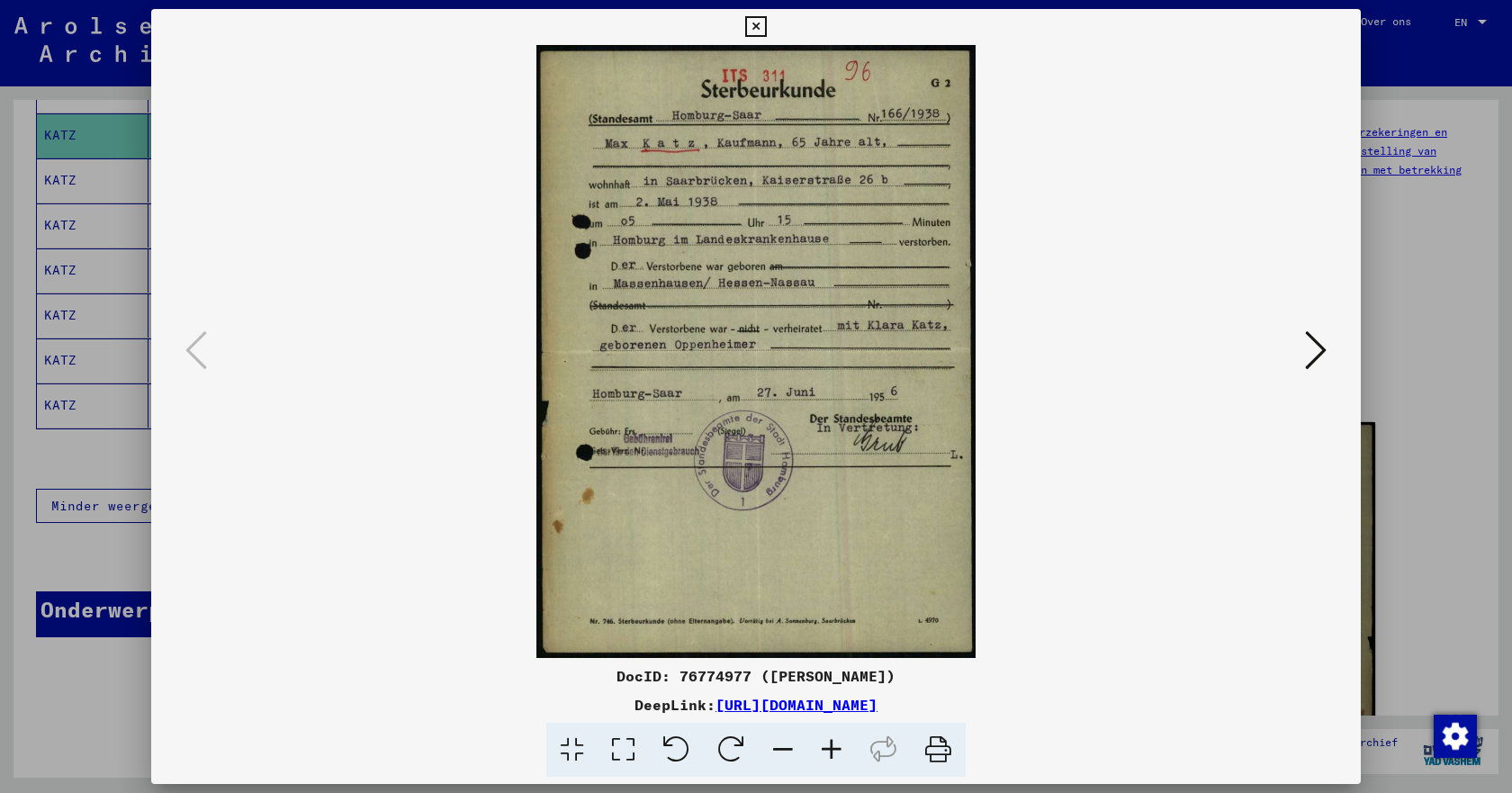
click at [1309, 349] on icon at bounding box center [1315, 350] width 21 height 43
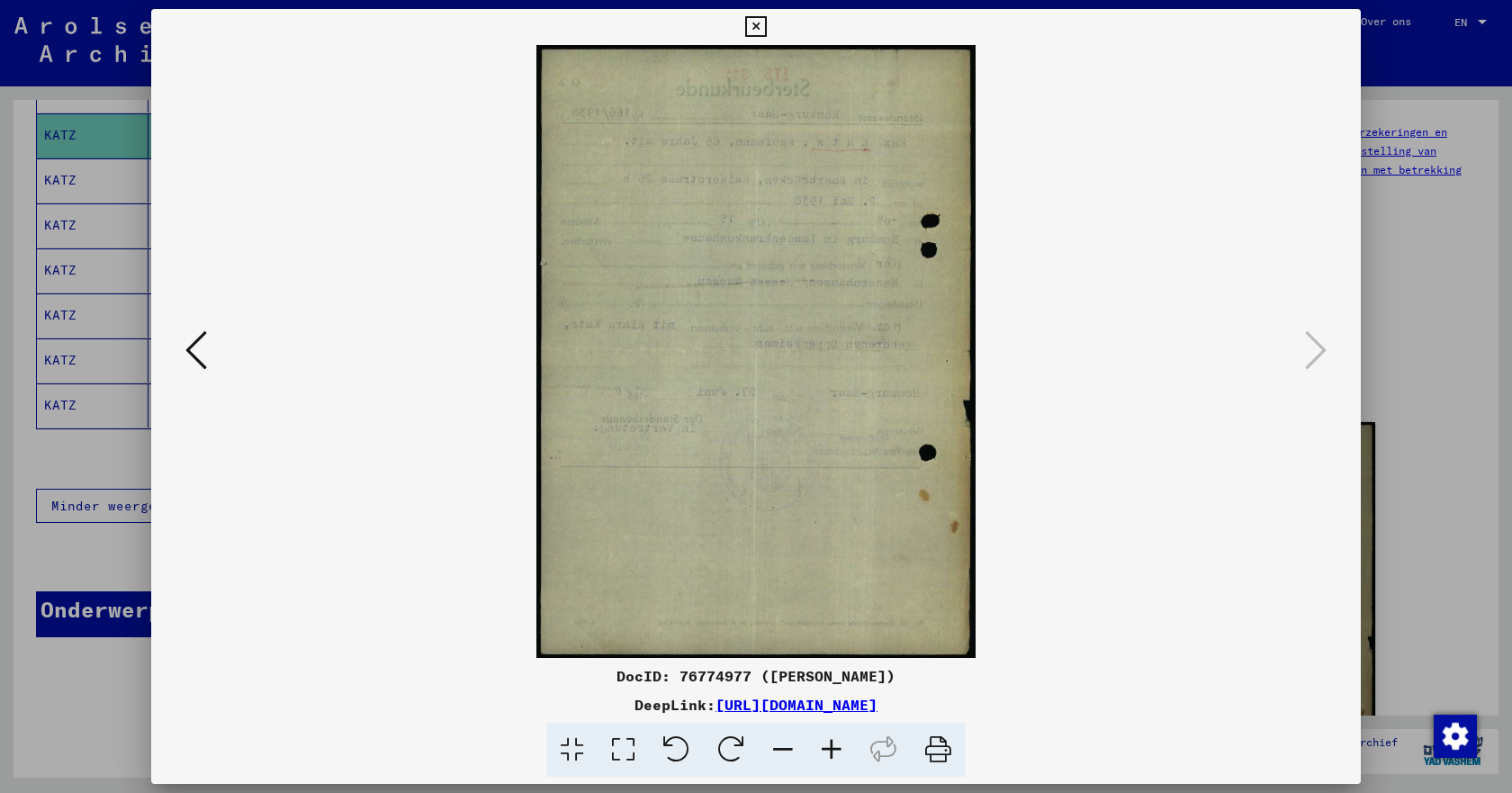
click at [755, 22] on icon at bounding box center [755, 27] width 20 height 21
